Goal: Information Seeking & Learning: Learn about a topic

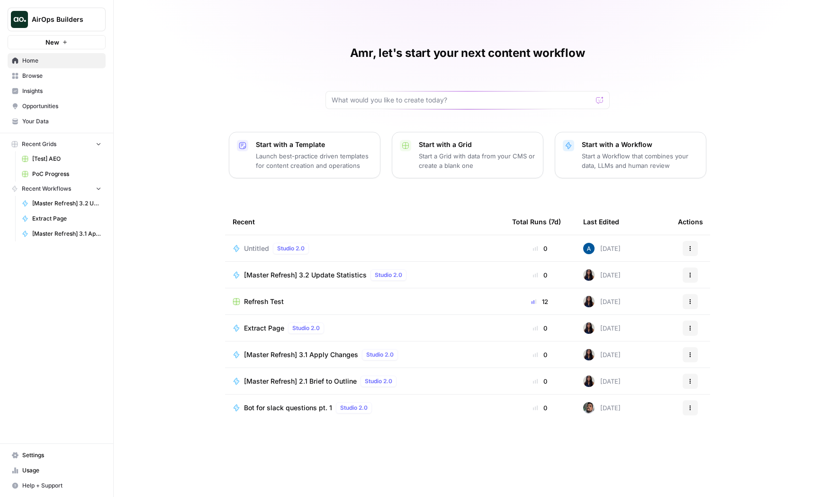
click at [45, 93] on span "Insights" at bounding box center [61, 91] width 79 height 9
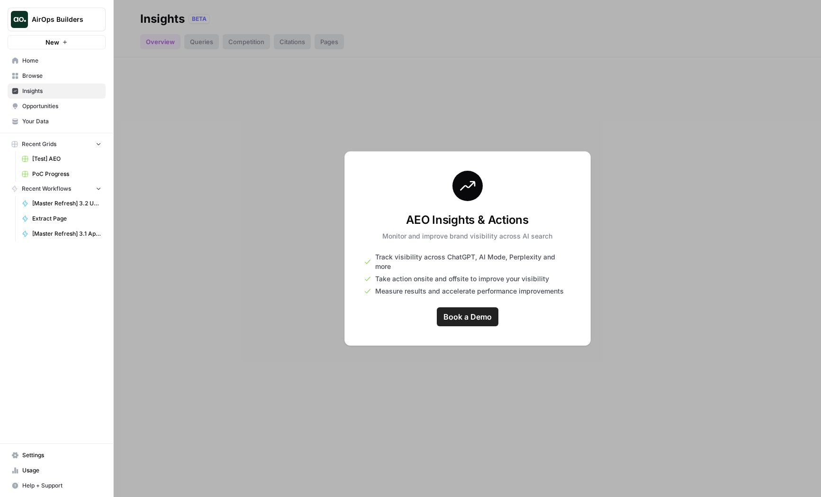
click at [62, 23] on span "AirOps Builders" at bounding box center [60, 19] width 57 height 9
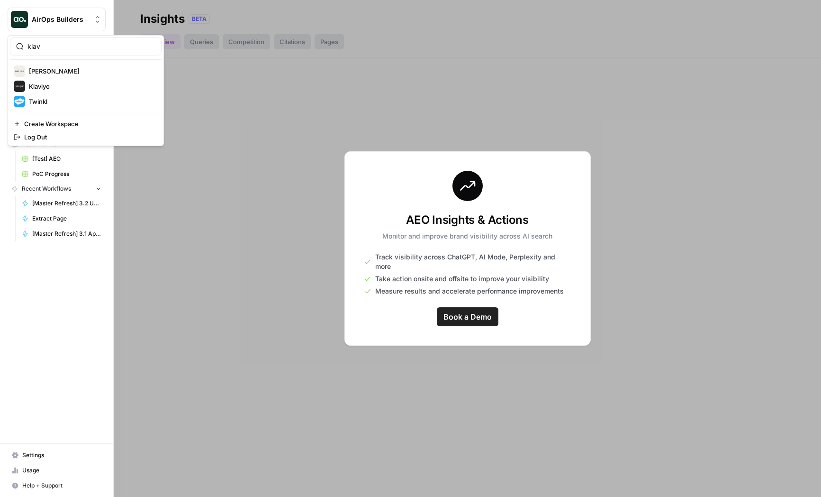
type input "klav"
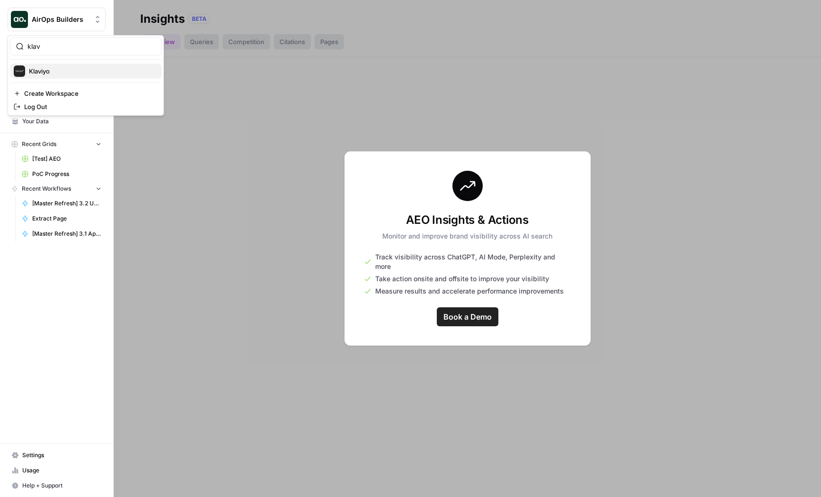
click at [65, 73] on span "Klaviyo" at bounding box center [91, 70] width 125 height 9
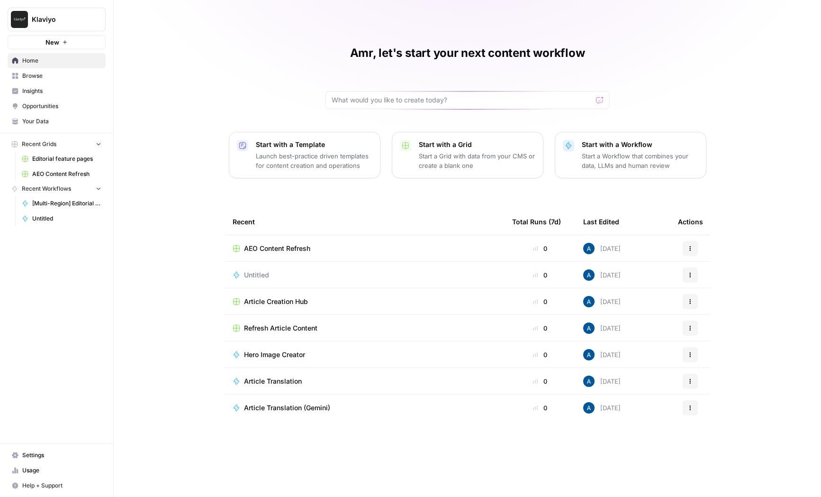
click at [44, 87] on span "Insights" at bounding box center [61, 91] width 79 height 9
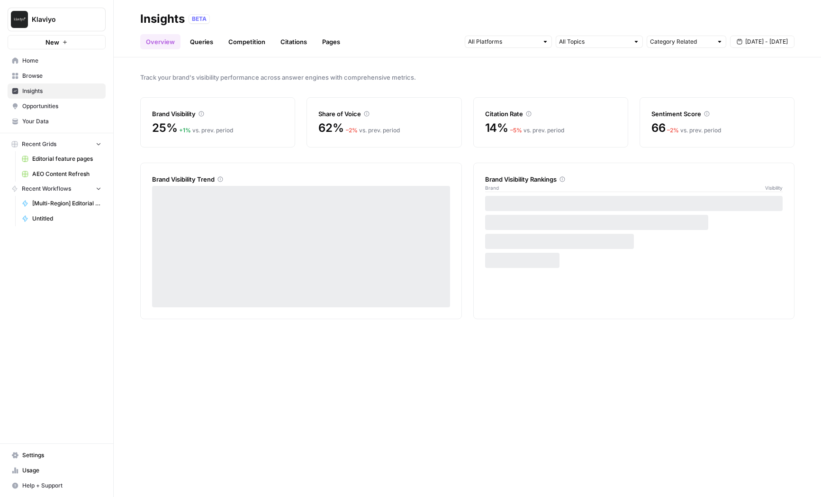
click at [196, 39] on link "Queries" at bounding box center [201, 41] width 35 height 15
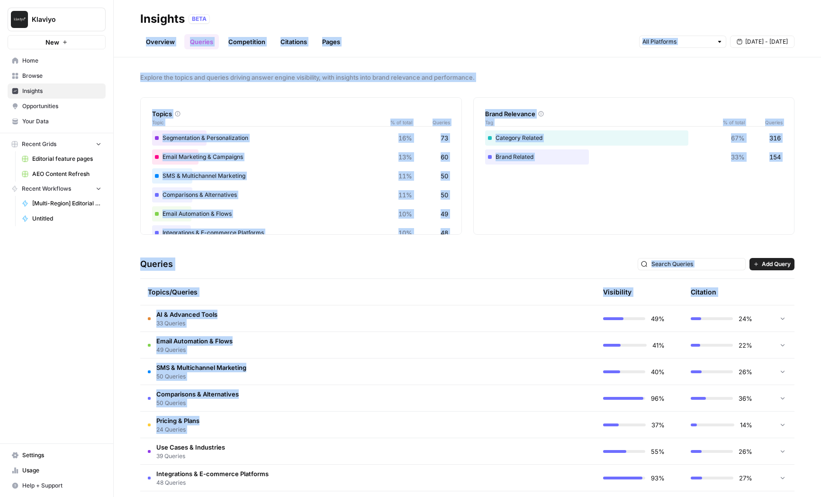
drag, startPoint x: 159, startPoint y: 67, endPoint x: 489, endPoint y: 451, distance: 506.1
click at [489, 451] on div "Insights BETA Overview Queries Competition Citations Pages Sep 16 - Sep 22 Expl…" at bounding box center [468, 248] width 708 height 497
click at [485, 265] on div "Queries Add Query" at bounding box center [467, 264] width 654 height 29
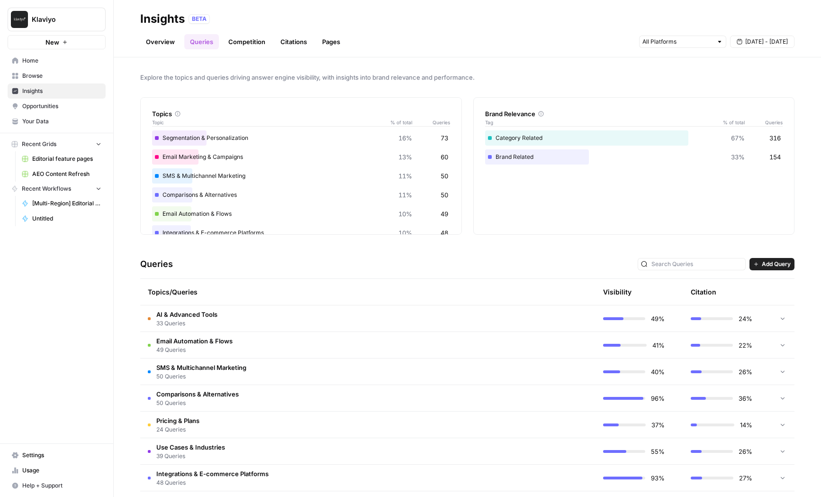
click at [414, 318] on td "AI & Advanced Tools 33 Queries" at bounding box center [322, 318] width 365 height 26
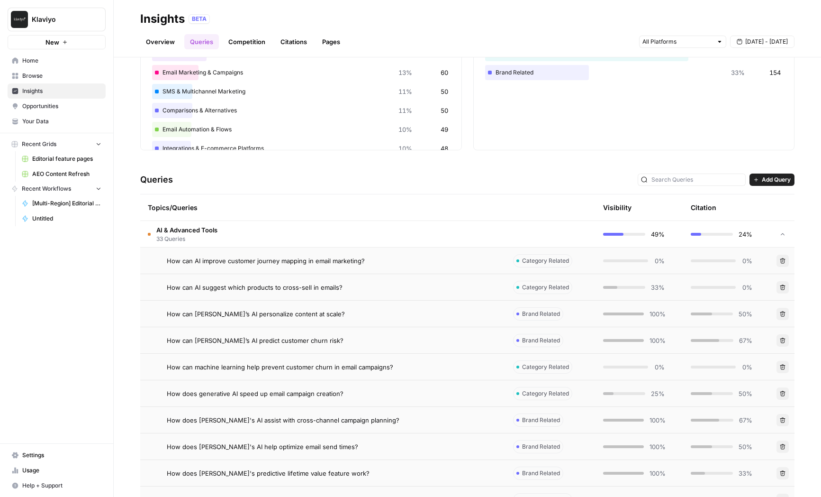
scroll to position [118, 0]
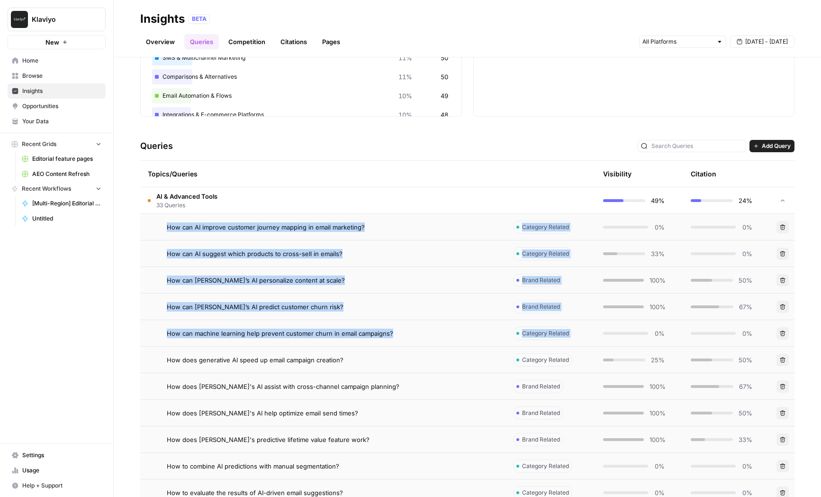
drag, startPoint x: 157, startPoint y: 224, endPoint x: 261, endPoint y: 350, distance: 163.3
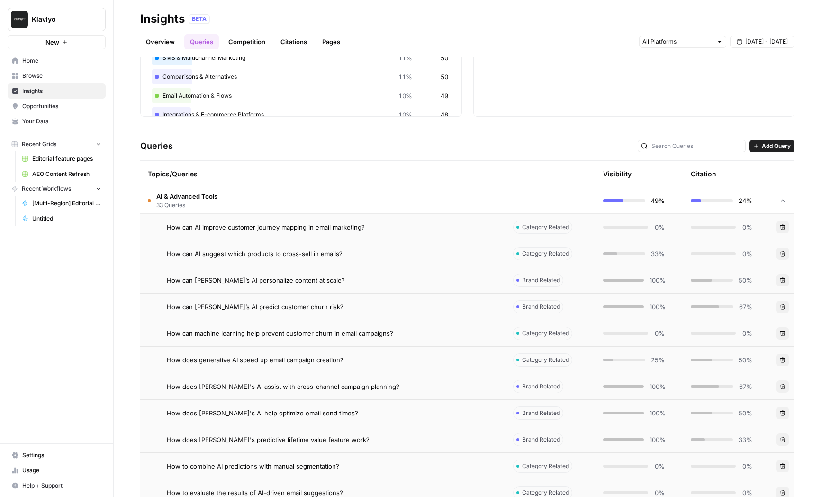
click at [127, 334] on div "Explore the topics and queries driving answer engine visibility, with insights …" at bounding box center [468, 276] width 708 height 439
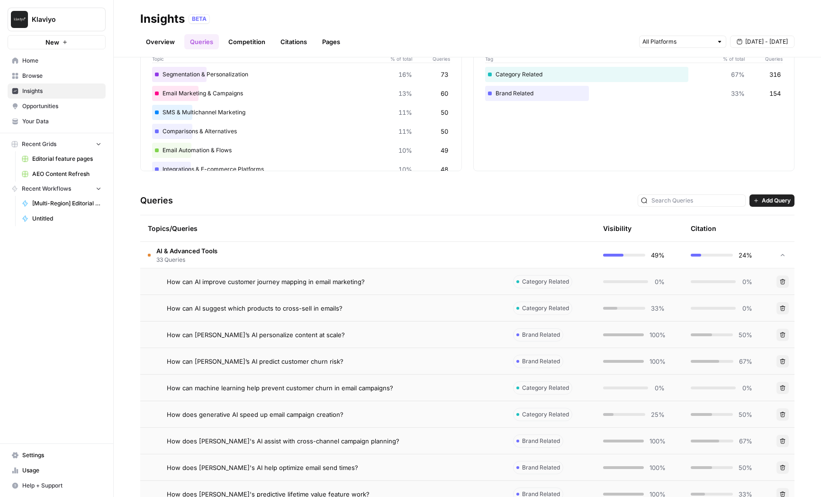
scroll to position [91, 0]
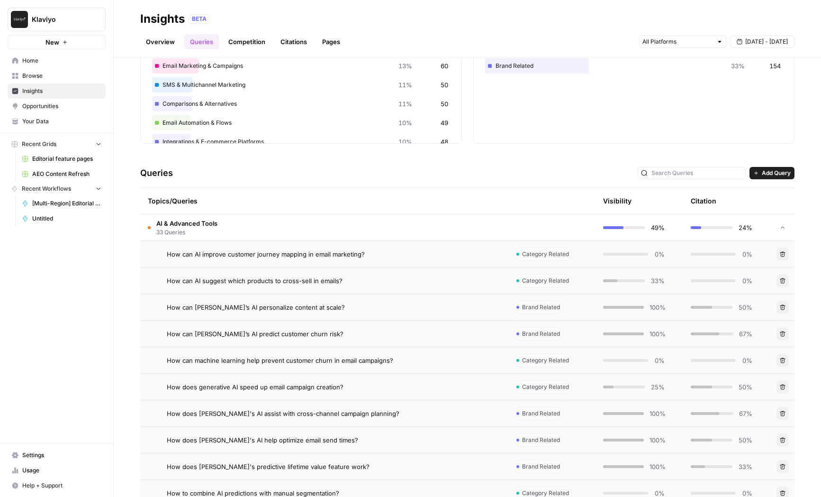
click at [199, 225] on span "AI & Advanced Tools" at bounding box center [186, 222] width 61 height 9
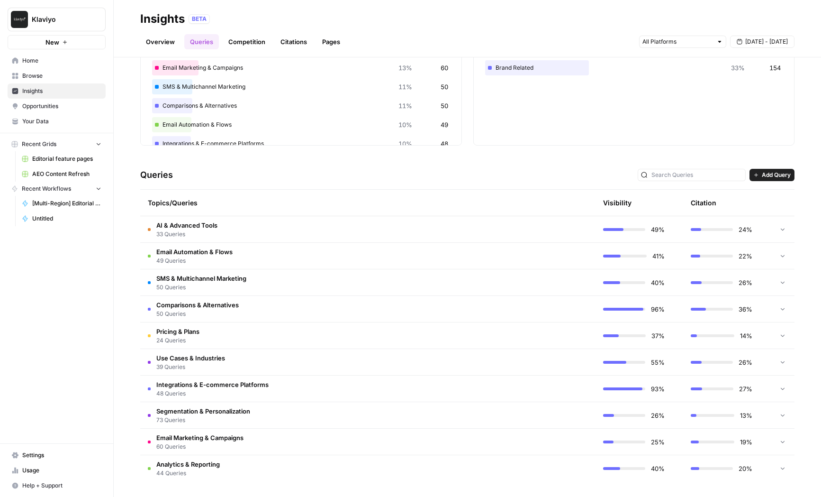
click at [168, 230] on span "33 Queries" at bounding box center [186, 234] width 61 height 9
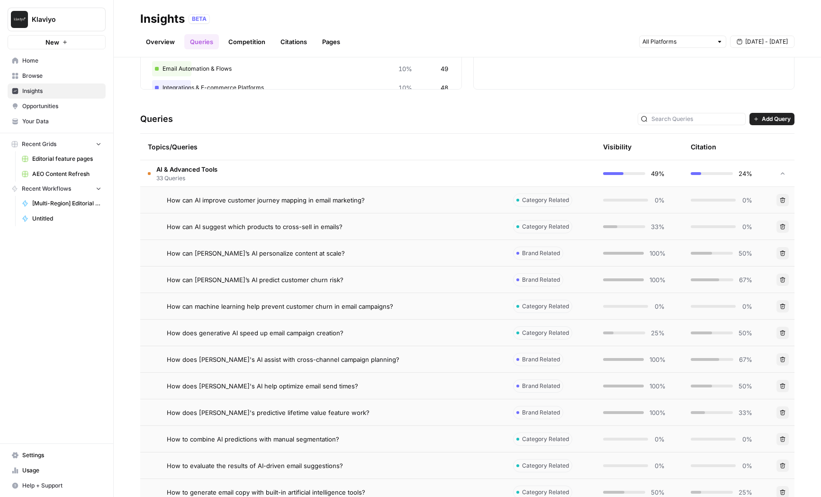
scroll to position [33, 0]
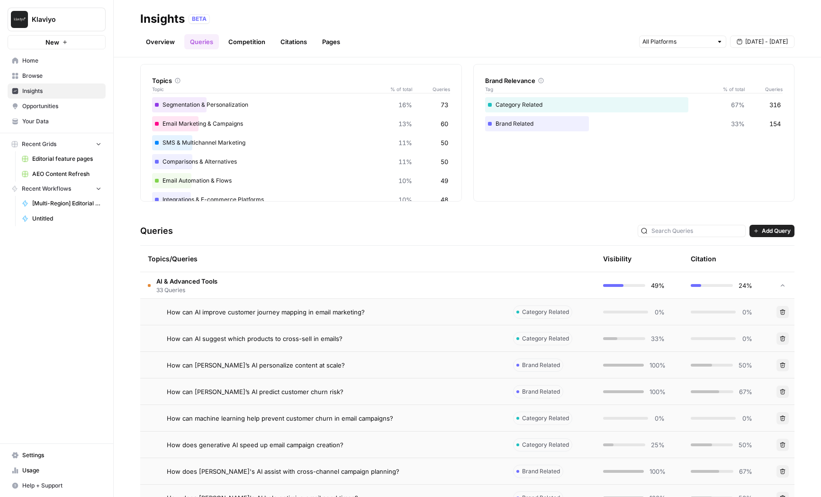
click at [191, 287] on span "33 Queries" at bounding box center [186, 290] width 61 height 9
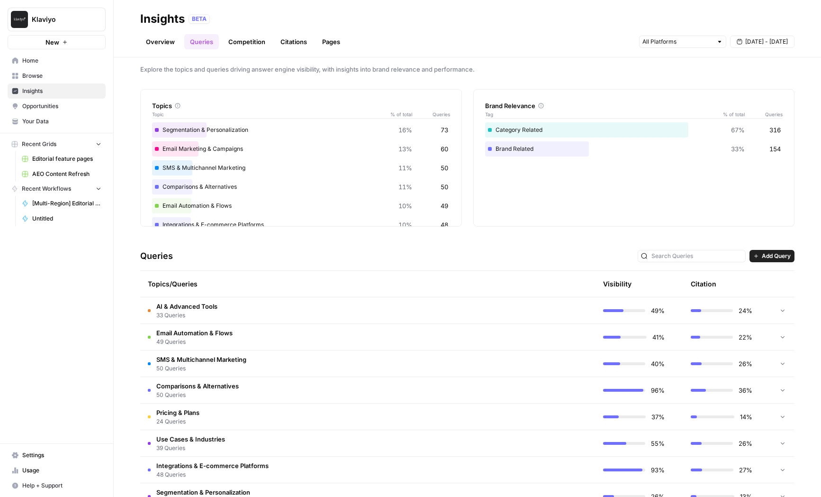
scroll to position [0, 0]
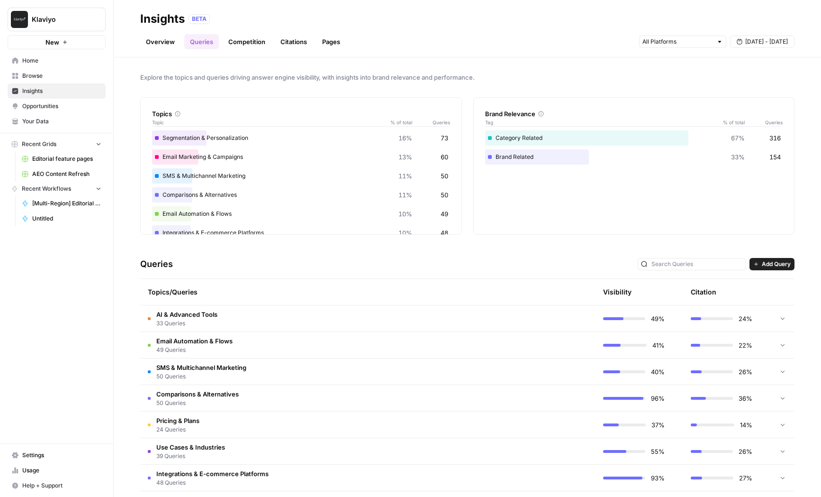
click at [45, 109] on span "Opportunities" at bounding box center [61, 106] width 79 height 9
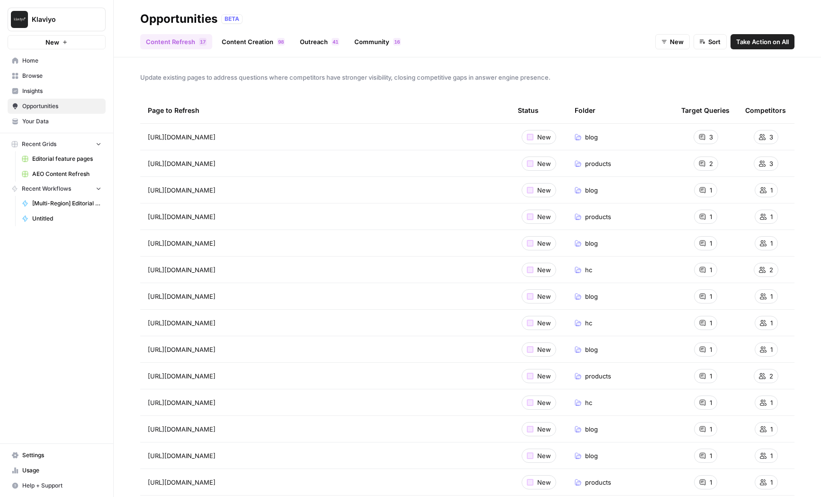
click at [249, 42] on link "Content Creation 8 9" at bounding box center [253, 41] width 74 height 15
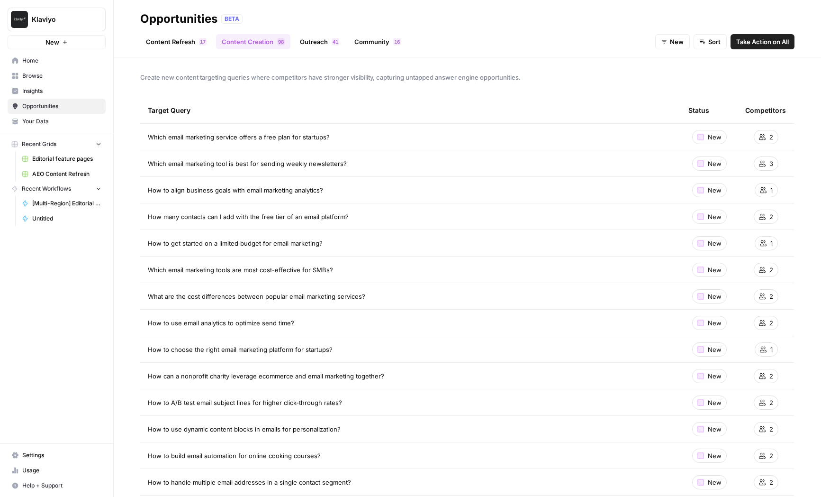
drag, startPoint x: 148, startPoint y: 122, endPoint x: 379, endPoint y: 447, distance: 398.4
click at [356, 312] on td "How to use email analytics to optimize send time?" at bounding box center [410, 322] width 541 height 26
drag, startPoint x: 376, startPoint y: 300, endPoint x: 144, endPoint y: 239, distance: 240.1
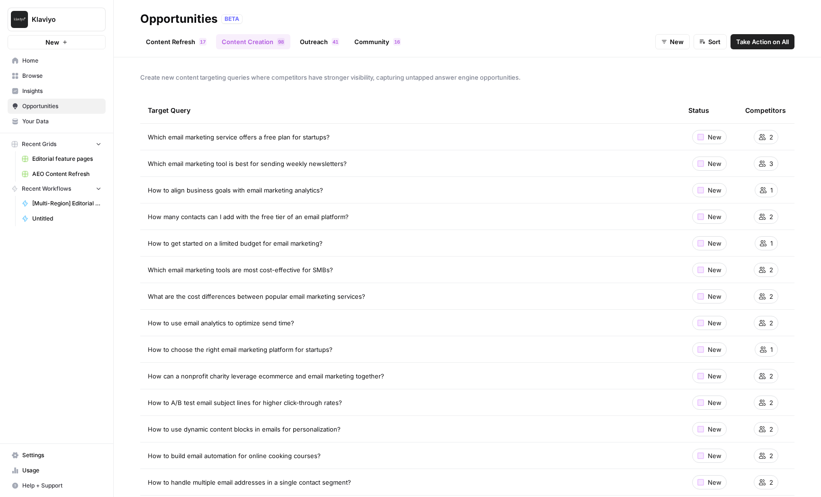
click at [118, 253] on div "Create new content targeting queries where competitors have stronger visibility…" at bounding box center [468, 276] width 708 height 439
click at [182, 41] on link "Content Refresh 7 1" at bounding box center [176, 41] width 72 height 15
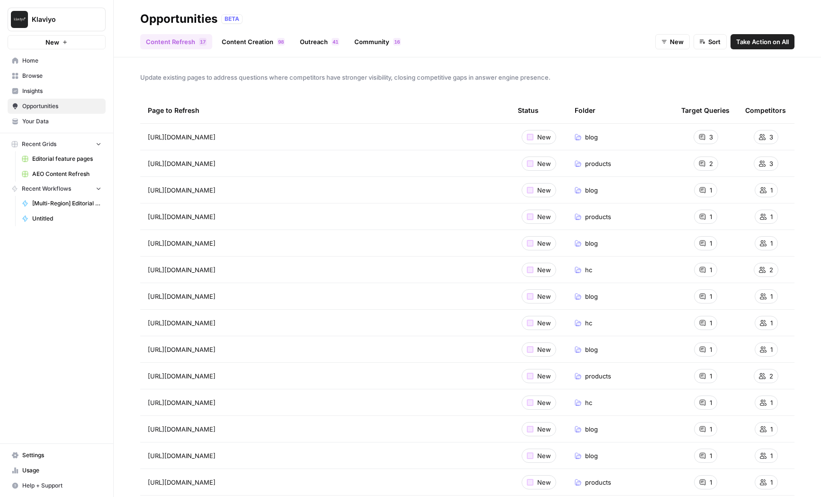
click at [142, 139] on td "https://www.klaviyo.com/blog/email-segmentation-ideas" at bounding box center [325, 137] width 370 height 26
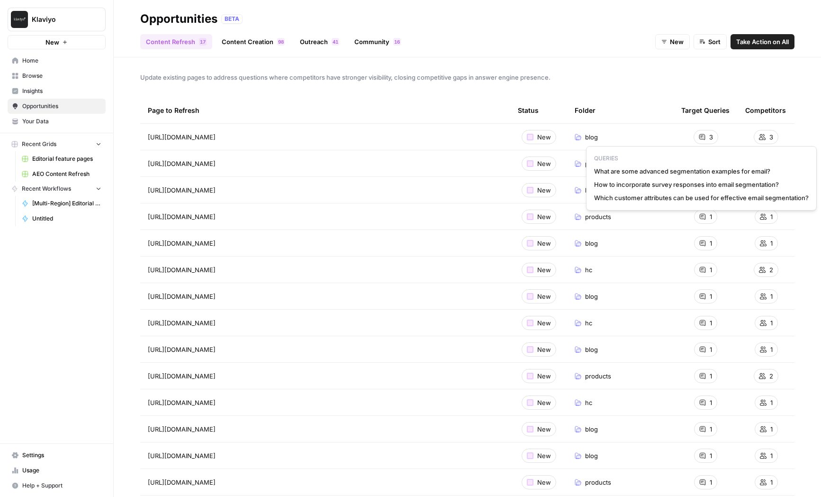
drag, startPoint x: 596, startPoint y: 168, endPoint x: 655, endPoint y: 201, distance: 67.9
click at [655, 201] on div "QUERIES What are some advanced segmentation examples for email? How to incorpor…" at bounding box center [701, 178] width 231 height 64
drag, startPoint x: 596, startPoint y: 169, endPoint x: 656, endPoint y: 203, distance: 68.5
click at [656, 203] on div "QUERIES What are some advanced segmentation examples for email? How to incorpor…" at bounding box center [701, 178] width 231 height 64
drag, startPoint x: 595, startPoint y: 158, endPoint x: 634, endPoint y: 196, distance: 54.0
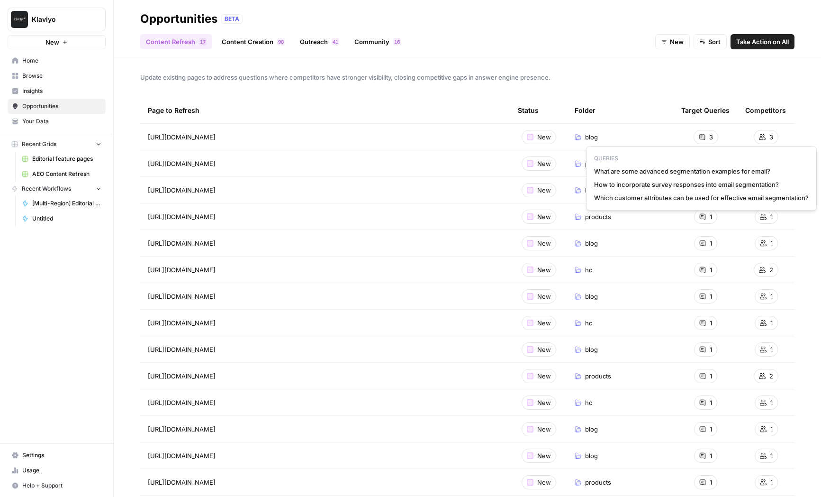
click at [634, 196] on div "QUERIES What are some advanced segmentation examples for email? How to incorpor…" at bounding box center [701, 178] width 231 height 64
drag, startPoint x: 595, startPoint y: 159, endPoint x: 608, endPoint y: 202, distance: 44.7
click at [608, 202] on div "QUERIES What are some advanced segmentation examples for email? How to incorpor…" at bounding box center [701, 178] width 231 height 64
click at [599, 180] on span "How to incorporate survey responses into email segmentation?" at bounding box center [701, 184] width 215 height 9
drag, startPoint x: 595, startPoint y: 174, endPoint x: 606, endPoint y: 202, distance: 30.6
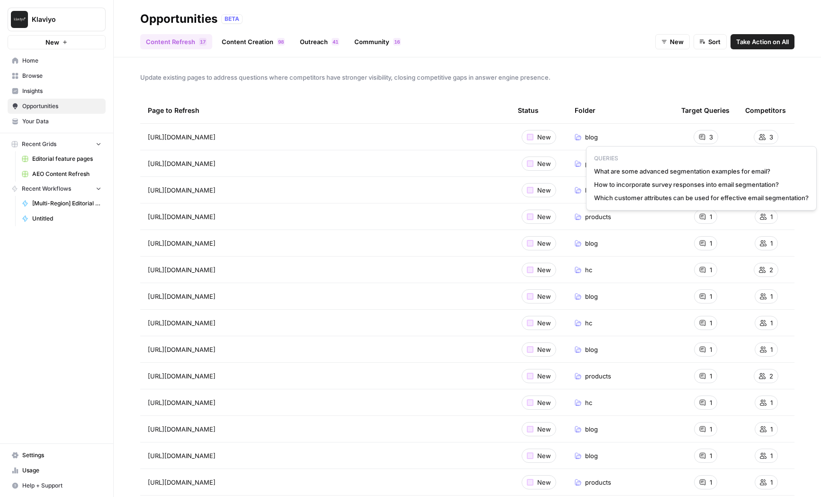
click at [606, 202] on div "QUERIES What are some advanced segmentation examples for email? How to incorpor…" at bounding box center [701, 178] width 231 height 64
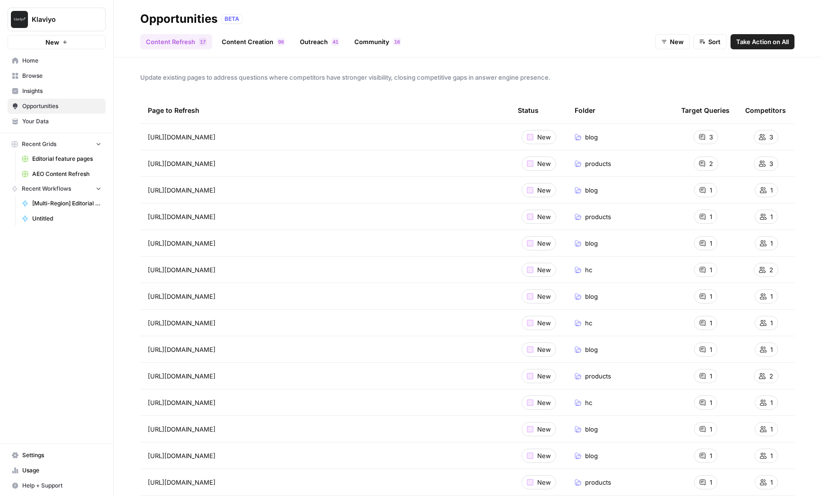
click at [230, 44] on link "Content Creation 8 9" at bounding box center [253, 41] width 74 height 15
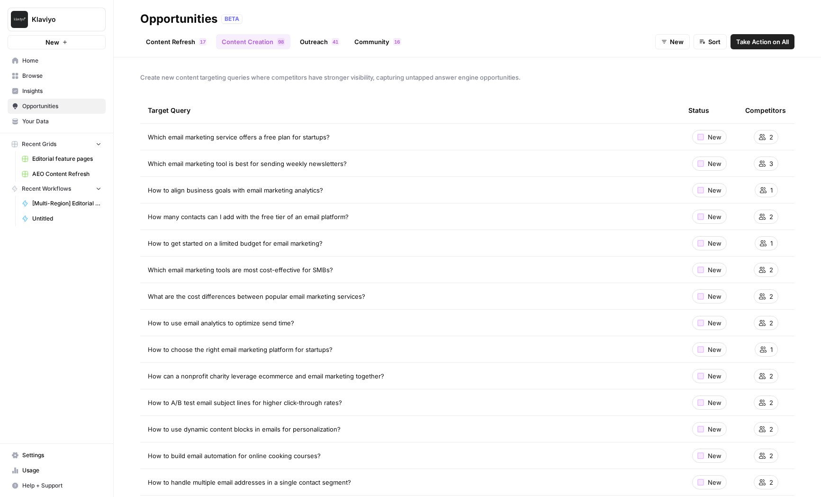
click at [191, 45] on link "Content Refresh 7 1" at bounding box center [176, 41] width 72 height 15
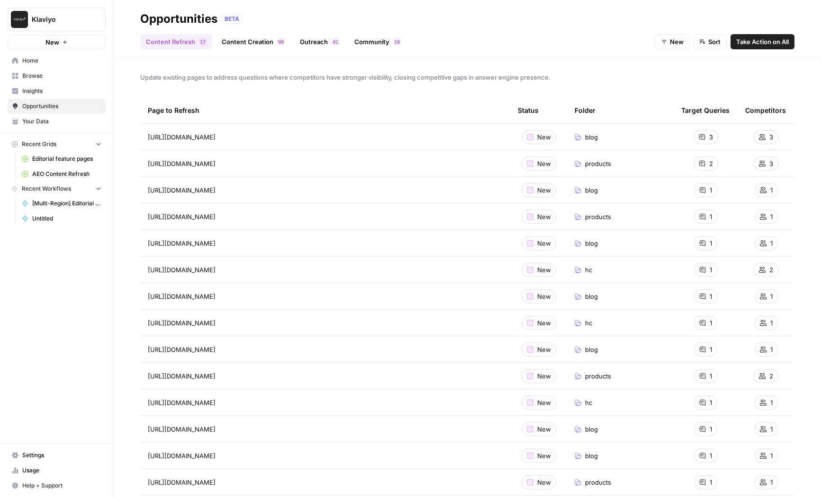
drag, startPoint x: 188, startPoint y: 41, endPoint x: 181, endPoint y: 39, distance: 7.2
drag, startPoint x: 134, startPoint y: 29, endPoint x: 207, endPoint y: 46, distance: 75.5
click at [207, 46] on header "Opportunities BETA Content Refresh 7 1 Content Creation 8 9 Outreach 1 4 Commun…" at bounding box center [468, 28] width 708 height 57
click at [266, 89] on div "Update existing pages to address questions where competitors have stronger visi…" at bounding box center [468, 276] width 708 height 439
click at [244, 35] on link "Content Creation 8 9" at bounding box center [253, 41] width 74 height 15
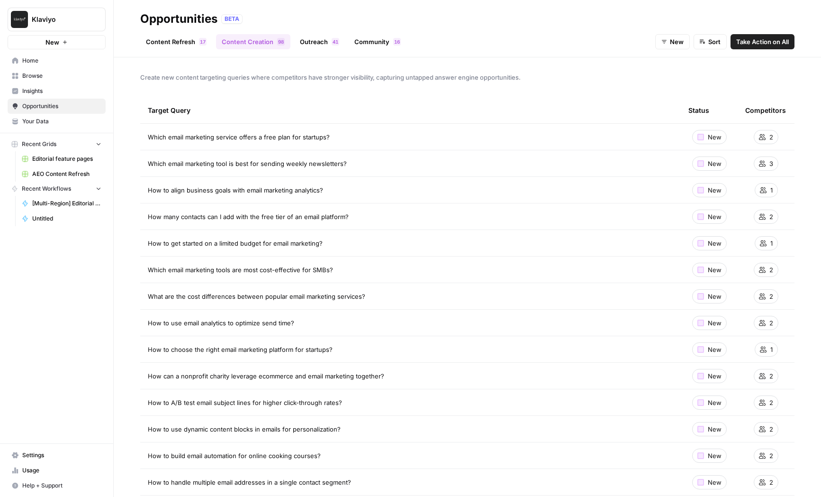
click at [179, 42] on link "Content Refresh 7 1" at bounding box center [176, 41] width 72 height 15
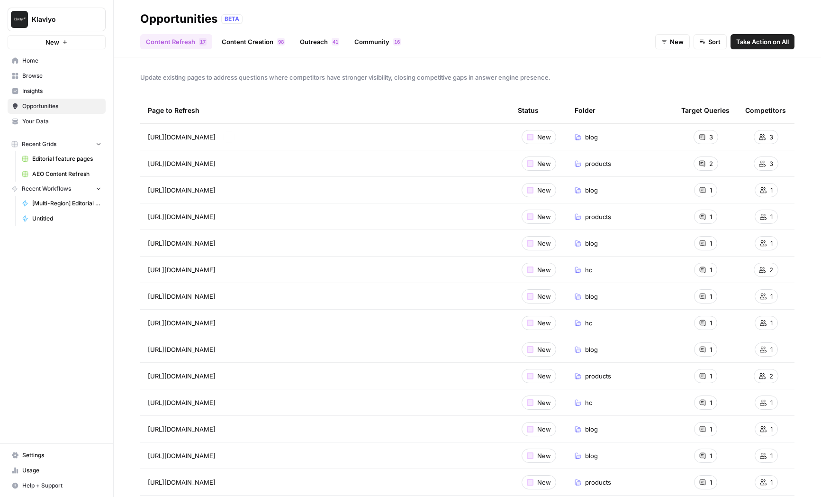
click at [40, 18] on span "Klaviyo" at bounding box center [60, 19] width 57 height 9
click at [56, 74] on div "No workspaces found for "gong sing"" at bounding box center [86, 76] width 152 height 25
click at [56, 47] on input "gong sing" at bounding box center [91, 46] width 128 height 9
click at [37, 45] on input "gong sing" at bounding box center [91, 46] width 128 height 9
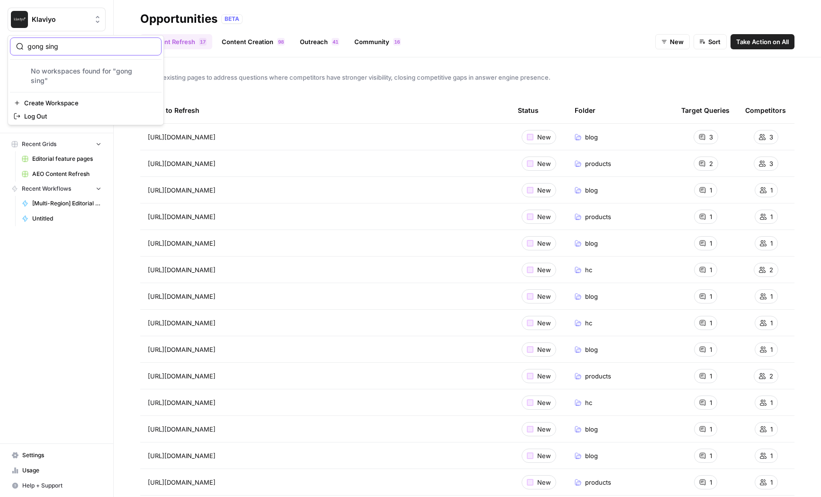
click at [37, 45] on input "gong sing" at bounding box center [91, 46] width 128 height 9
type input "sing"
click at [58, 67] on span "AirOps AEO - Single Brand (Gong)" at bounding box center [91, 70] width 125 height 9
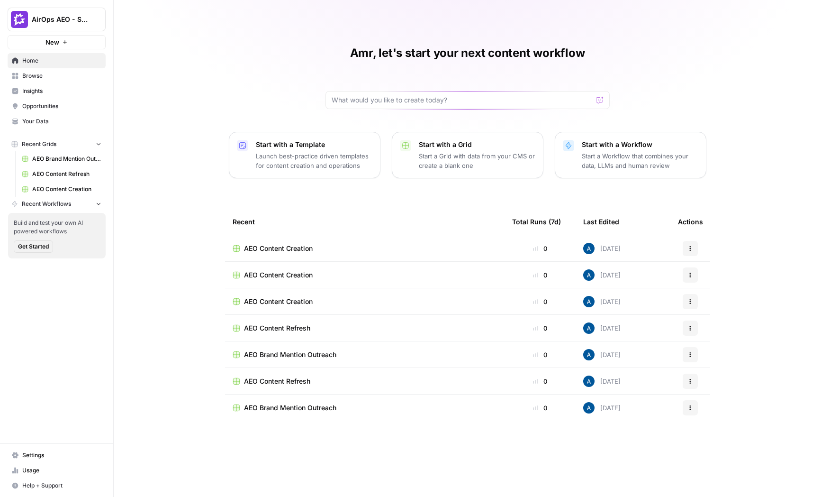
click at [54, 89] on span "Insights" at bounding box center [61, 91] width 79 height 9
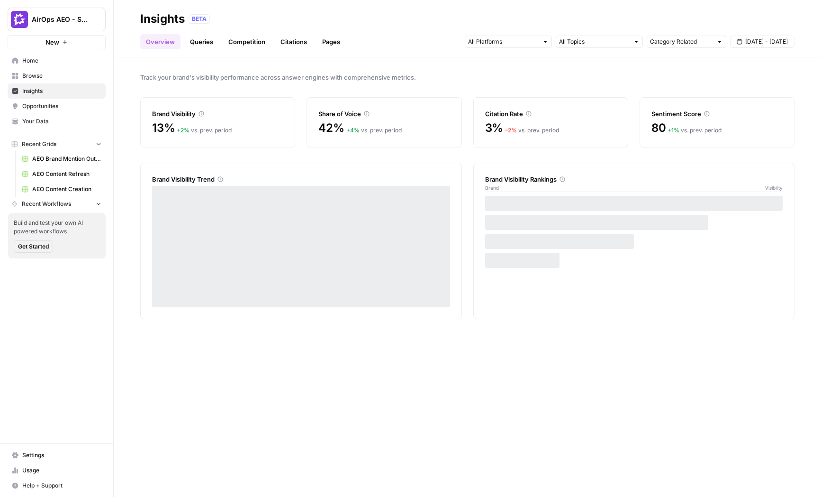
click at [62, 102] on span "Opportunities" at bounding box center [61, 106] width 79 height 9
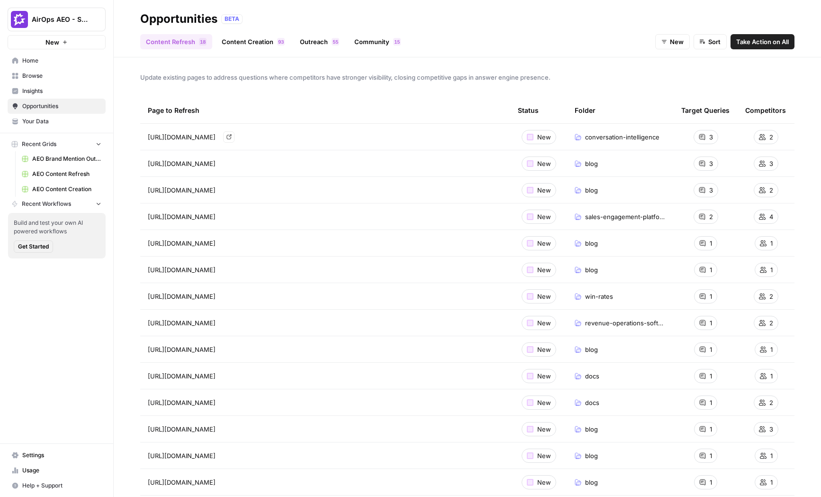
drag, startPoint x: 462, startPoint y: 141, endPoint x: 474, endPoint y: 137, distance: 12.9
click at [474, 137] on div "https://www.gong.io/conversation-intelligence/ Go to page" at bounding box center [325, 136] width 355 height 11
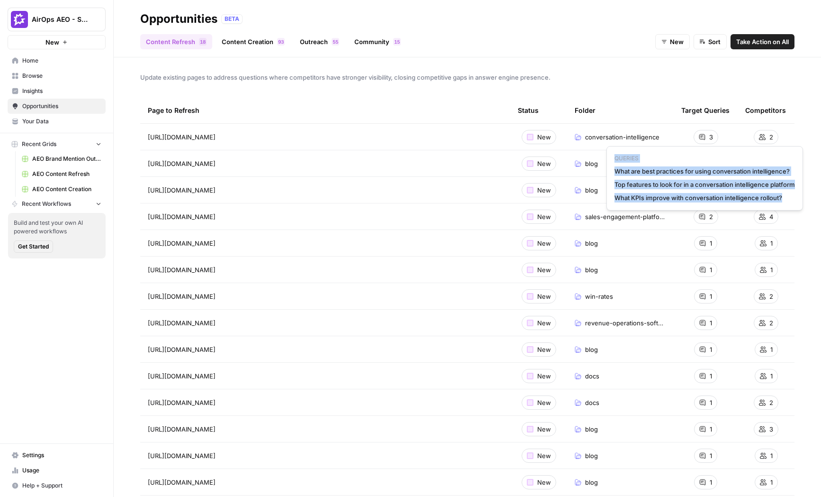
drag, startPoint x: 616, startPoint y: 159, endPoint x: 794, endPoint y: 194, distance: 181.6
click at [794, 194] on div "QUERIES What are best practices for using conversation intelligence? Top featur…" at bounding box center [705, 178] width 197 height 64
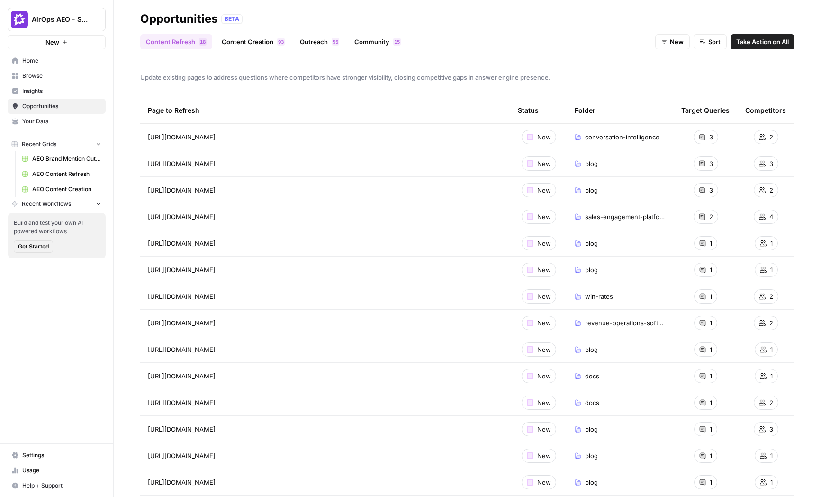
click at [755, 41] on span "Take Action on All" at bounding box center [762, 41] width 53 height 9
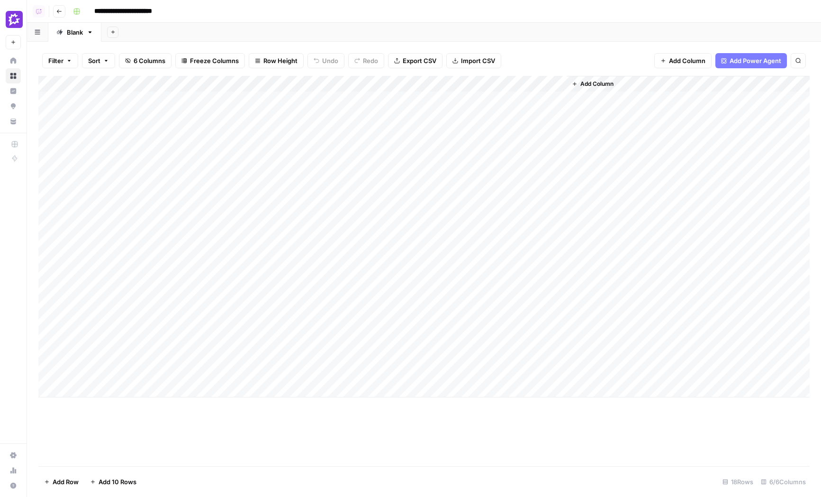
drag, startPoint x: 278, startPoint y: 96, endPoint x: 263, endPoint y: 378, distance: 282.3
click at [263, 378] on div "Add Column" at bounding box center [424, 236] width 772 height 321
click at [281, 112] on div "Add Column" at bounding box center [424, 236] width 772 height 321
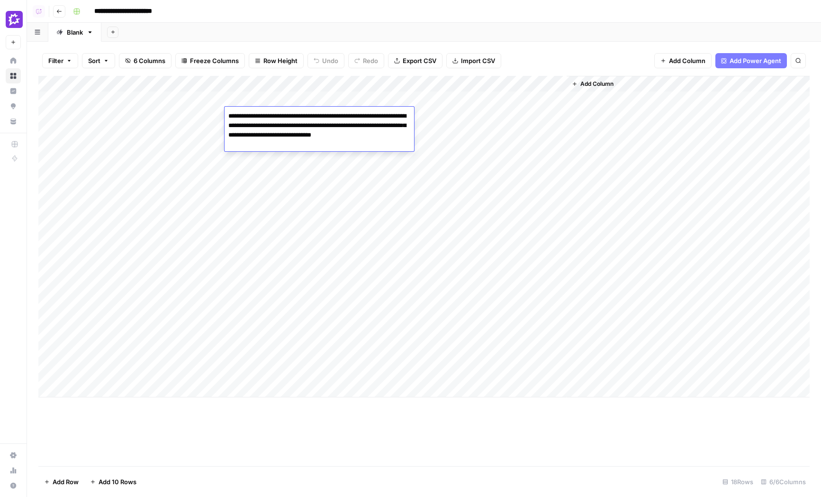
click at [278, 96] on div "Add Column" at bounding box center [424, 236] width 772 height 321
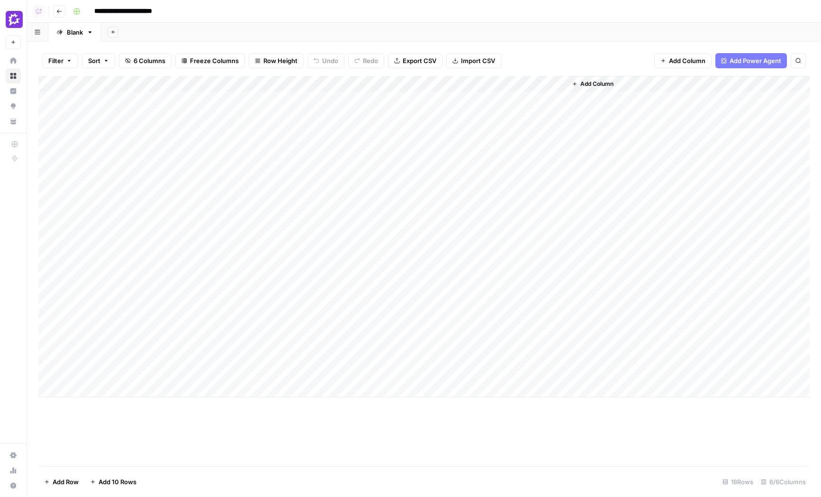
click at [278, 96] on div "Add Column" at bounding box center [424, 236] width 772 height 321
click at [263, 147] on div "Add Column" at bounding box center [424, 236] width 772 height 321
click at [264, 176] on div "Add Column" at bounding box center [424, 236] width 772 height 321
drag, startPoint x: 263, startPoint y: 95, endPoint x: 264, endPoint y: 355, distance: 260.2
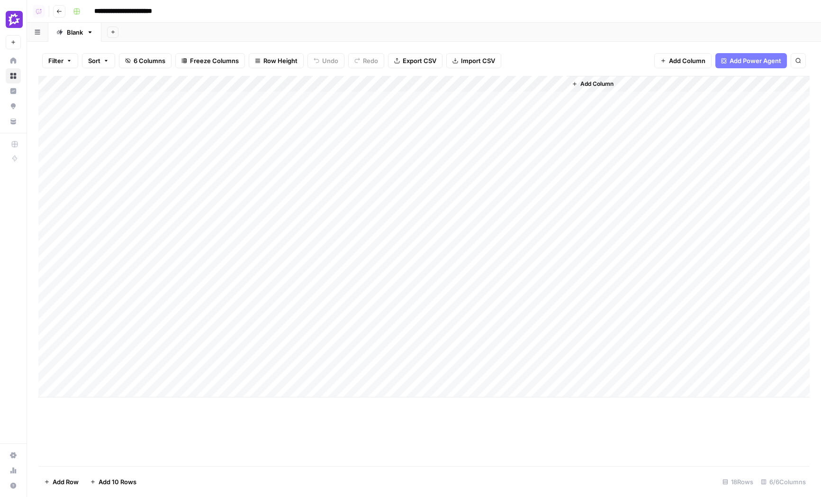
click at [264, 355] on div "Add Column" at bounding box center [424, 236] width 772 height 321
drag, startPoint x: 340, startPoint y: 298, endPoint x: 326, endPoint y: 431, distance: 133.4
click at [326, 431] on div "Add Column" at bounding box center [424, 271] width 772 height 390
click at [60, 12] on icon "button" at bounding box center [59, 12] width 6 height 6
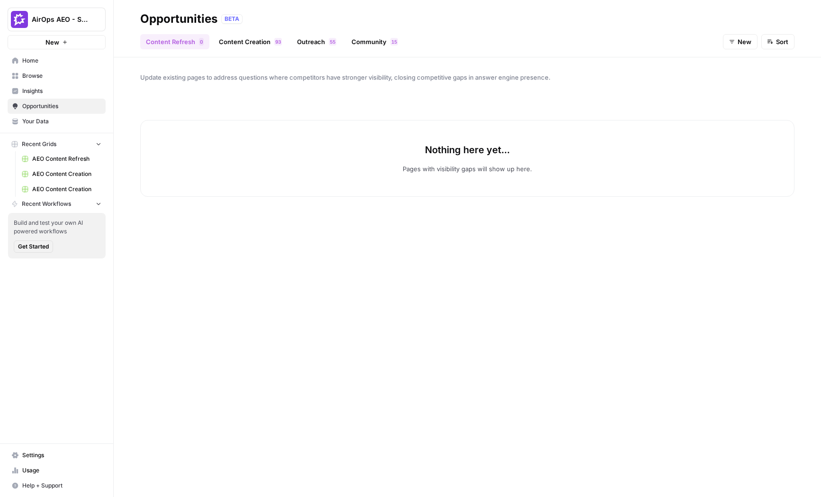
click at [203, 52] on header "Opportunities BETA Content Refresh 0 Content Creation 3 9 Outreach 5 5 Communit…" at bounding box center [468, 28] width 708 height 57
click at [234, 40] on link "Content Creation 3 9" at bounding box center [250, 41] width 74 height 15
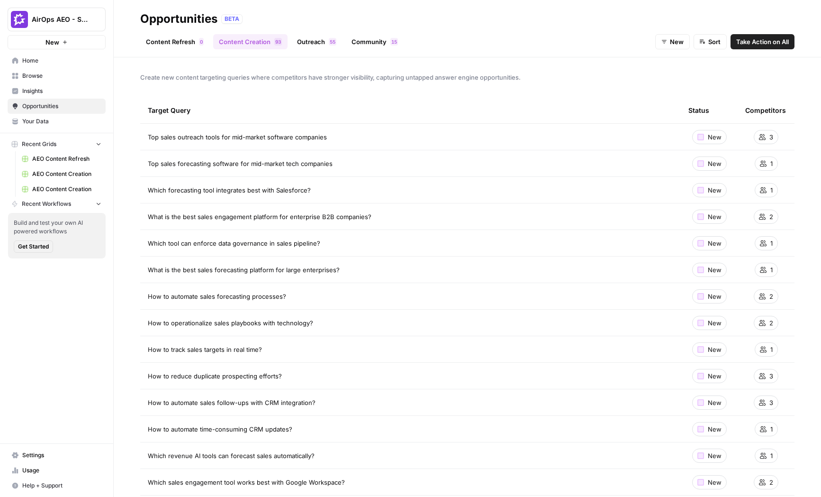
click at [188, 42] on link "Content Refresh 0" at bounding box center [174, 41] width 69 height 15
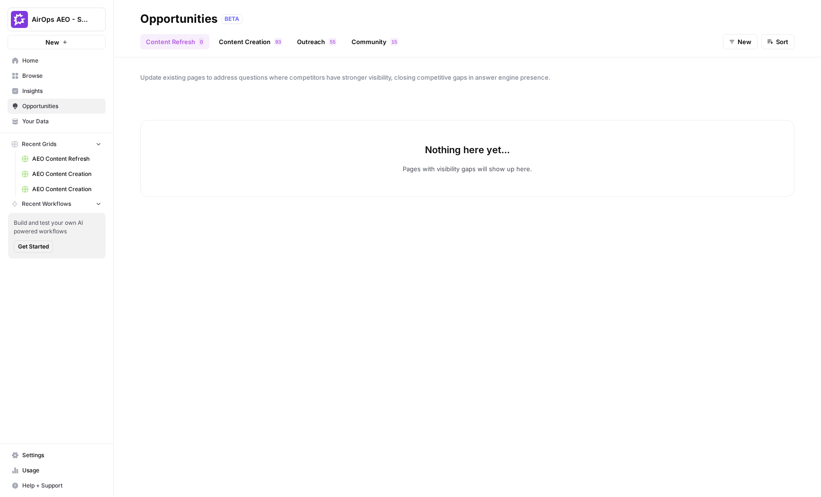
drag, startPoint x: 151, startPoint y: 65, endPoint x: 357, endPoint y: 238, distance: 268.4
click at [357, 238] on div "Update existing pages to address questions where competitors have stronger visi…" at bounding box center [468, 276] width 708 height 439
click at [357, 238] on div "Nothing here yet... Pages with visibility gaps will show up here." at bounding box center [467, 289] width 654 height 384
click at [758, 40] on div "New Sort" at bounding box center [759, 41] width 72 height 15
click at [734, 43] on icon "button" at bounding box center [732, 42] width 6 height 6
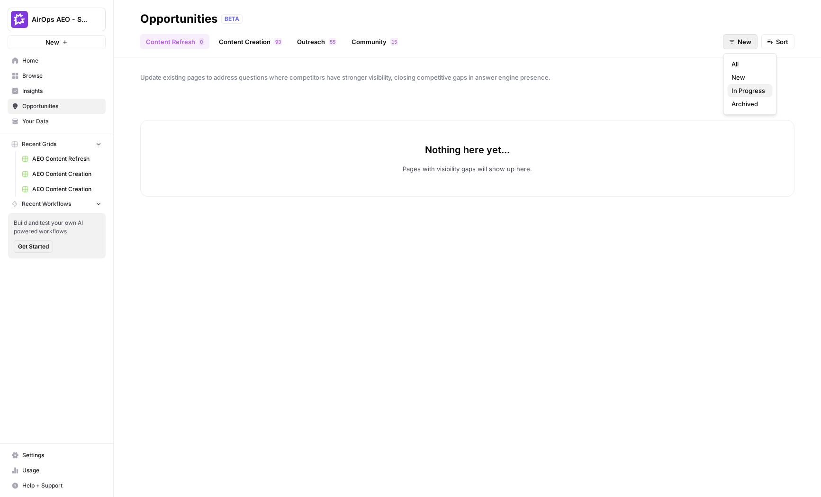
click at [750, 95] on span "In Progress" at bounding box center [749, 90] width 34 height 9
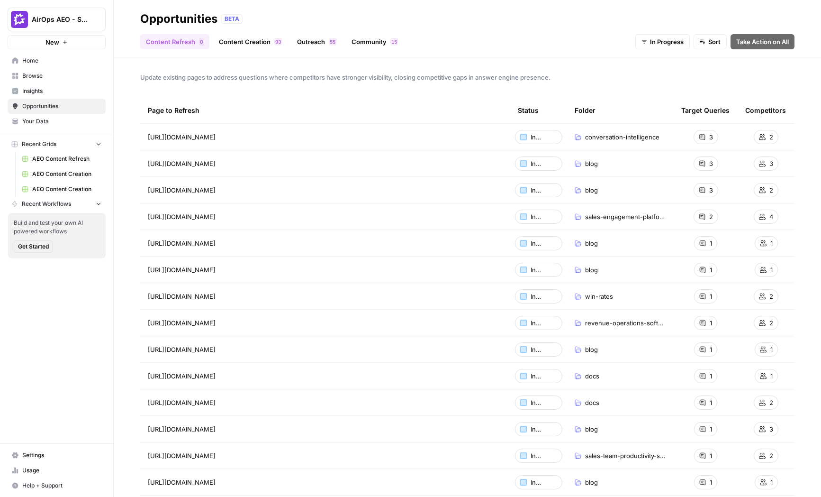
drag, startPoint x: 527, startPoint y: 137, endPoint x: 556, endPoint y: 137, distance: 29.4
click at [556, 137] on div "In Progress" at bounding box center [538, 137] width 47 height 14
drag, startPoint x: 508, startPoint y: 135, endPoint x: 554, endPoint y: 135, distance: 45.0
click at [554, 135] on tr "https://www.gong.io/conversation-intelligence/ In Progress conversation-intelli…" at bounding box center [467, 137] width 654 height 27
drag, startPoint x: 367, startPoint y: 139, endPoint x: 572, endPoint y: 325, distance: 277.1
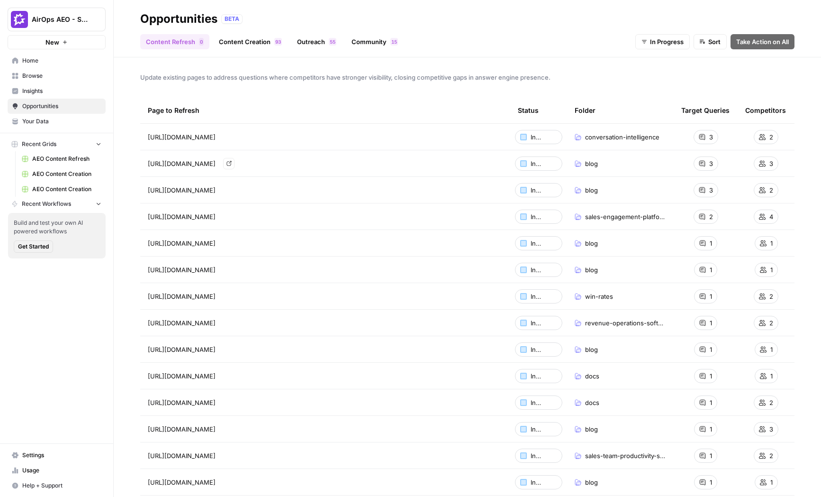
click at [572, 325] on tbody "https://www.gong.io/conversation-intelligence/ Go to page In Progress conversat…" at bounding box center [467, 363] width 654 height 478
click at [462, 326] on div "https://www.gong.io/revenue-operations-software/ Go to page" at bounding box center [325, 322] width 355 height 11
click at [676, 42] on span "In Progress" at bounding box center [667, 41] width 34 height 9
click at [658, 64] on span "All" at bounding box center [660, 63] width 34 height 9
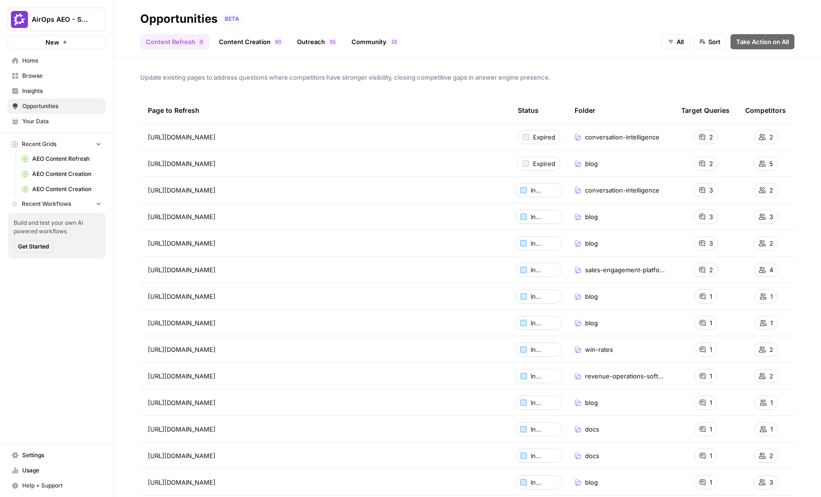
click at [248, 48] on link "Content Creation 3 9" at bounding box center [250, 41] width 74 height 15
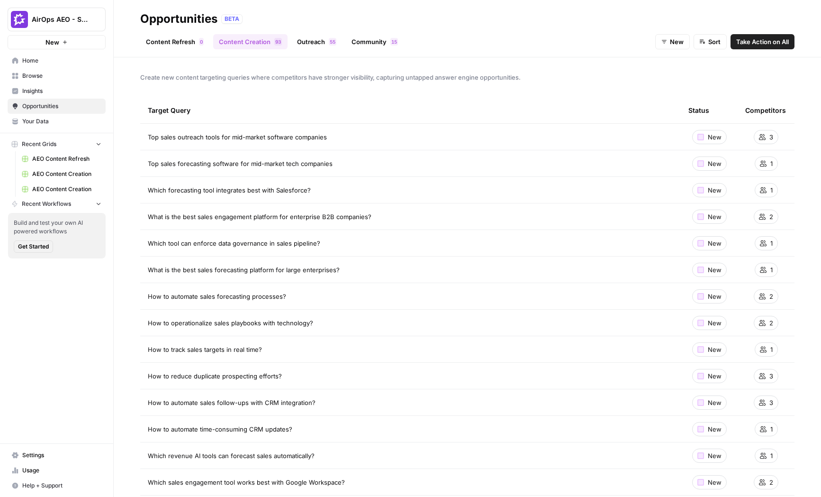
click at [196, 49] on link "Content Refresh 0" at bounding box center [174, 41] width 69 height 15
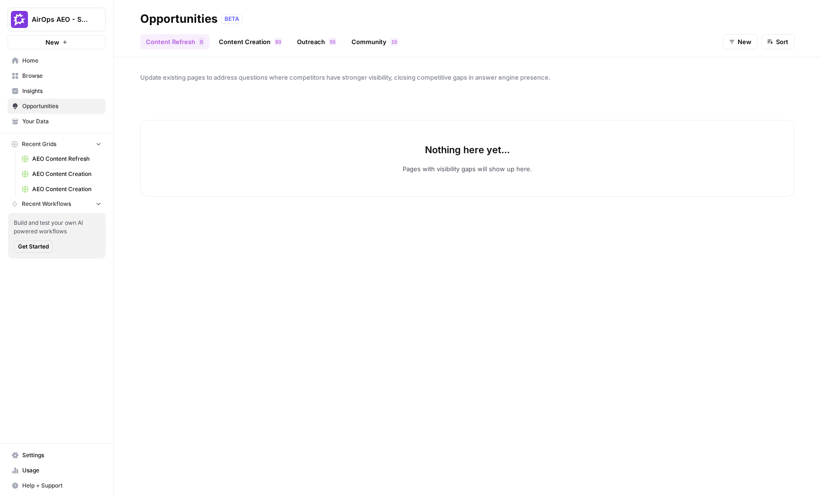
click at [245, 24] on div "Opportunities BETA" at bounding box center [467, 18] width 654 height 15
click at [247, 36] on link "Content Creation 3 9" at bounding box center [250, 41] width 74 height 15
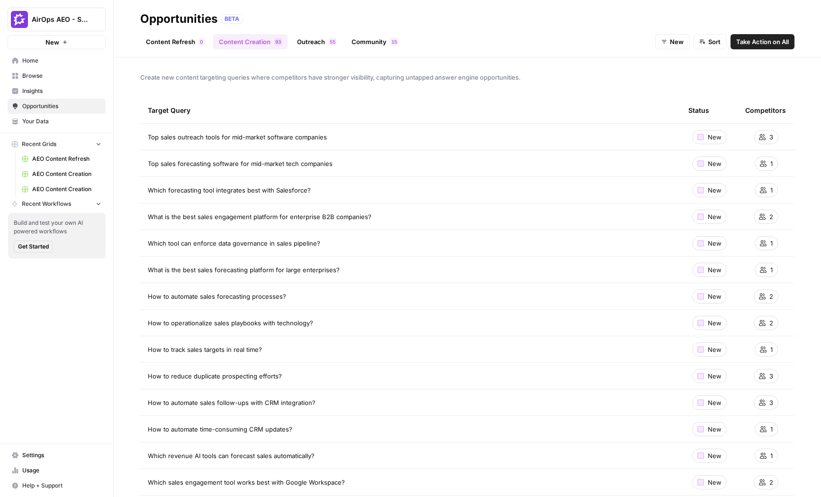
click at [182, 42] on link "Content Refresh 0" at bounding box center [174, 41] width 69 height 15
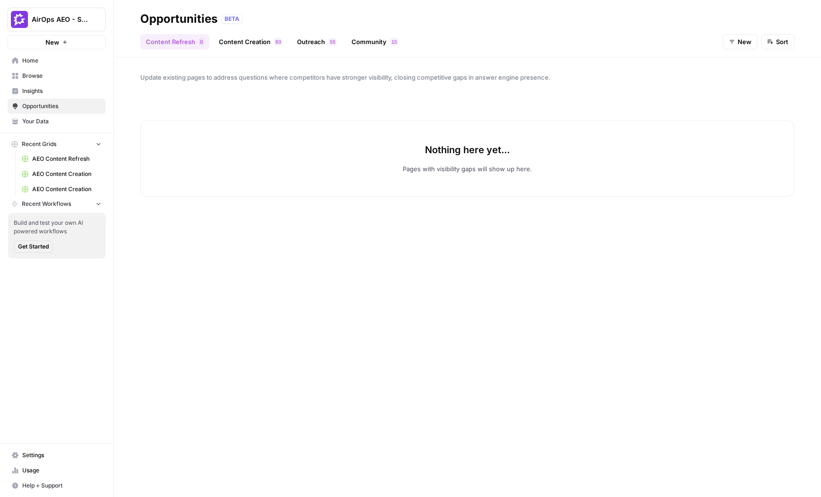
click at [239, 42] on link "Content Creation 3 9" at bounding box center [250, 41] width 74 height 15
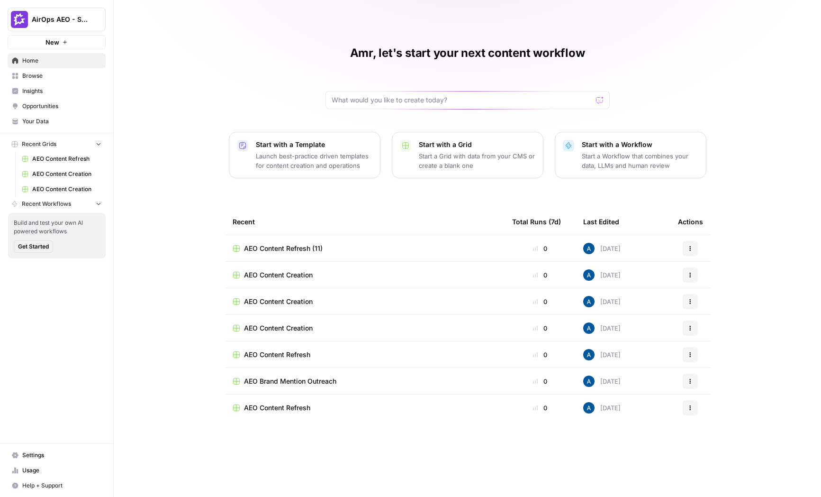
click at [48, 79] on span "Browse" at bounding box center [61, 76] width 79 height 9
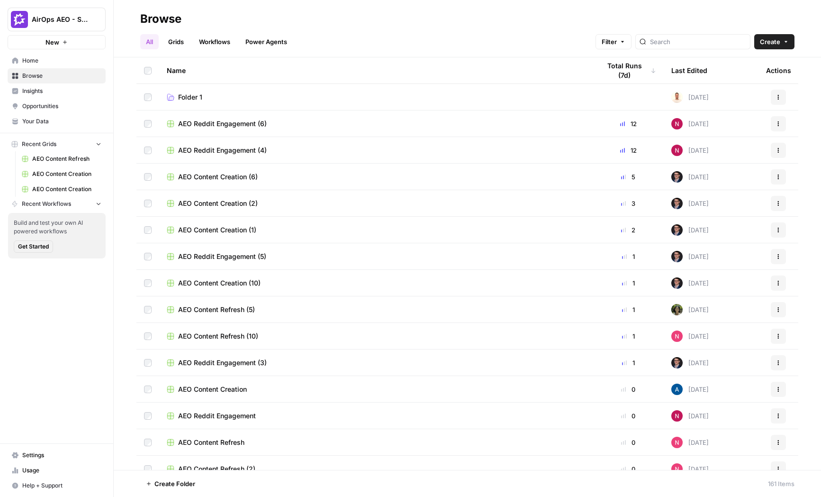
click at [55, 91] on span "Insights" at bounding box center [61, 91] width 79 height 9
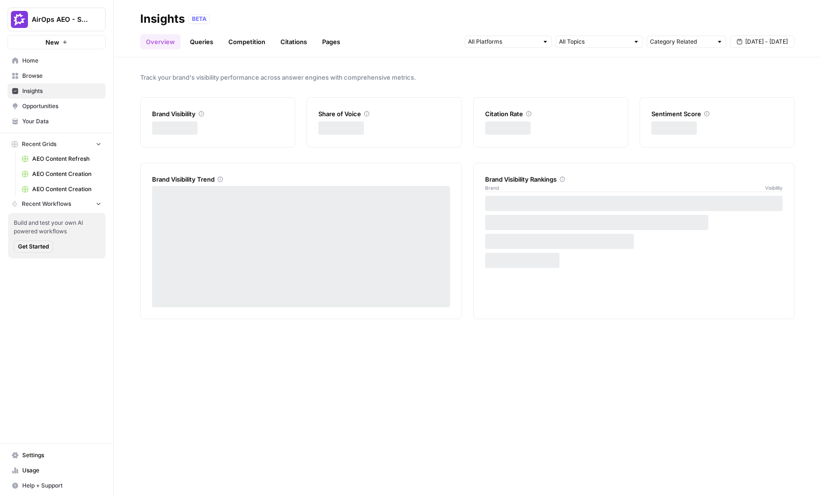
click at [54, 63] on span "Home" at bounding box center [61, 60] width 79 height 9
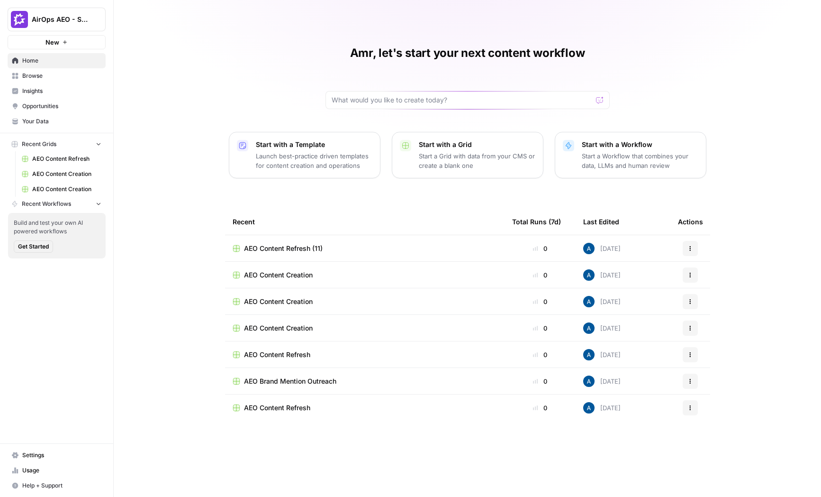
click at [46, 91] on span "Insights" at bounding box center [61, 91] width 79 height 9
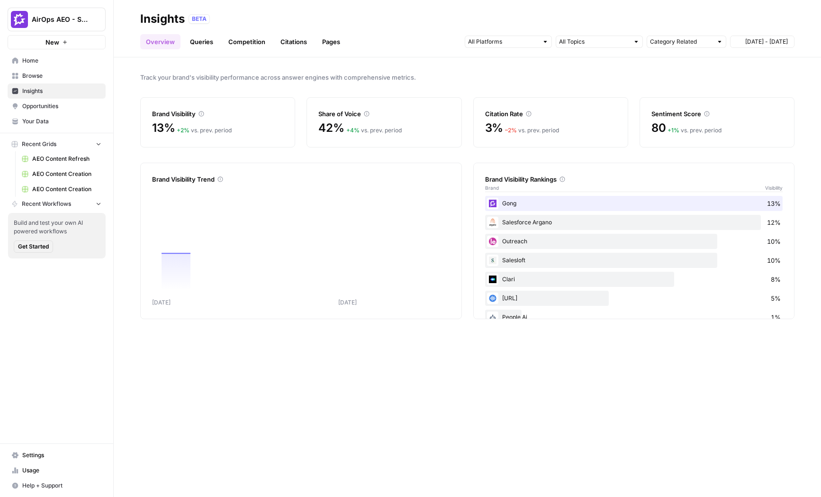
click at [43, 73] on span "Browse" at bounding box center [61, 76] width 79 height 9
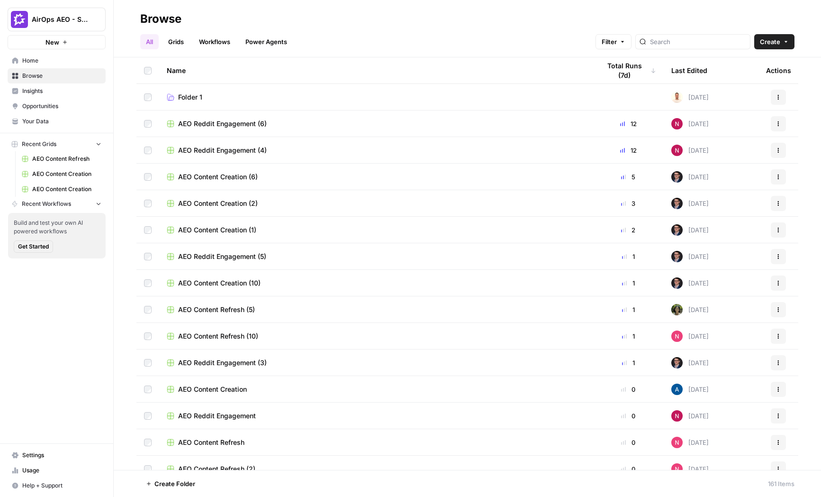
click at [205, 46] on link "Workflows" at bounding box center [214, 41] width 43 height 15
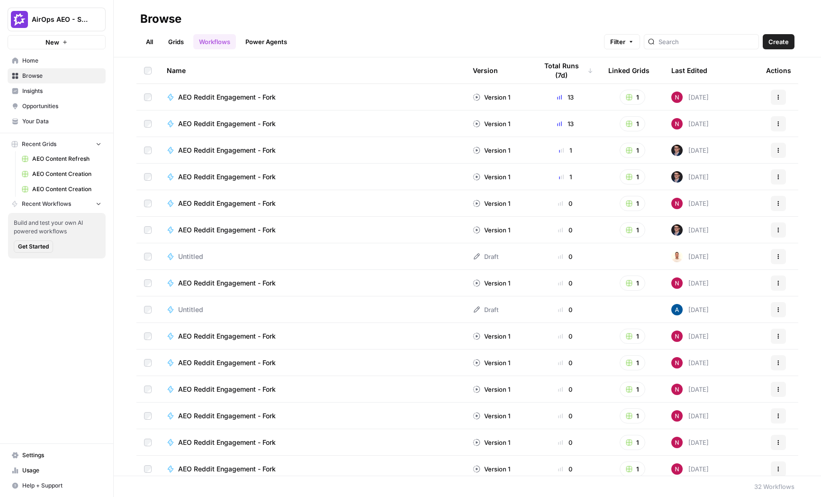
click at [245, 222] on td "AEO Reddit Engagement - Fork" at bounding box center [312, 230] width 306 height 26
click at [248, 231] on span "AEO Reddit Engagement - Fork" at bounding box center [227, 229] width 98 height 9
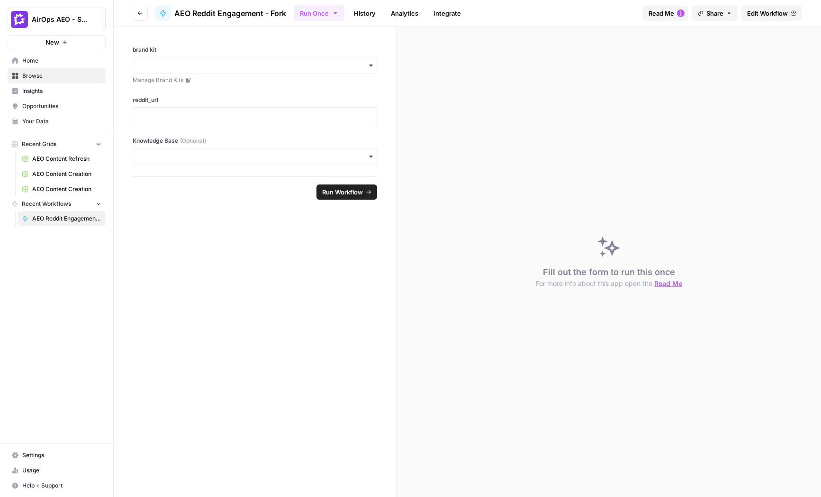
click at [755, 17] on span "Edit Workflow" at bounding box center [767, 13] width 41 height 9
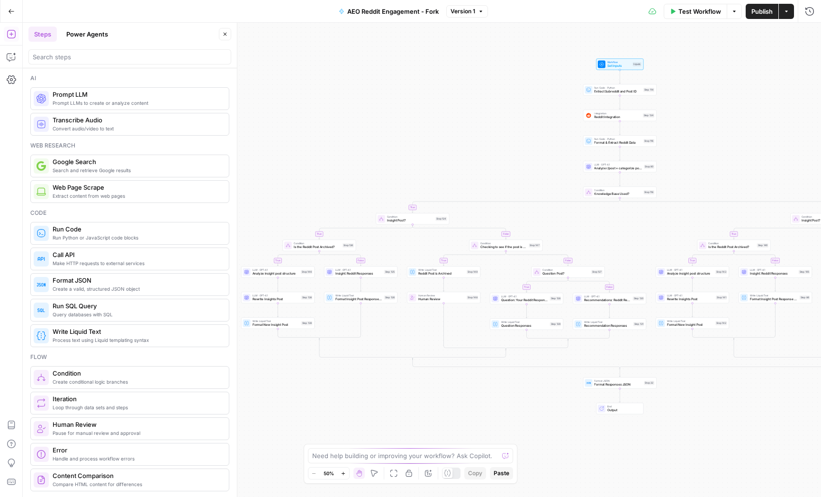
click at [88, 33] on button "Power Agents" at bounding box center [87, 34] width 53 height 15
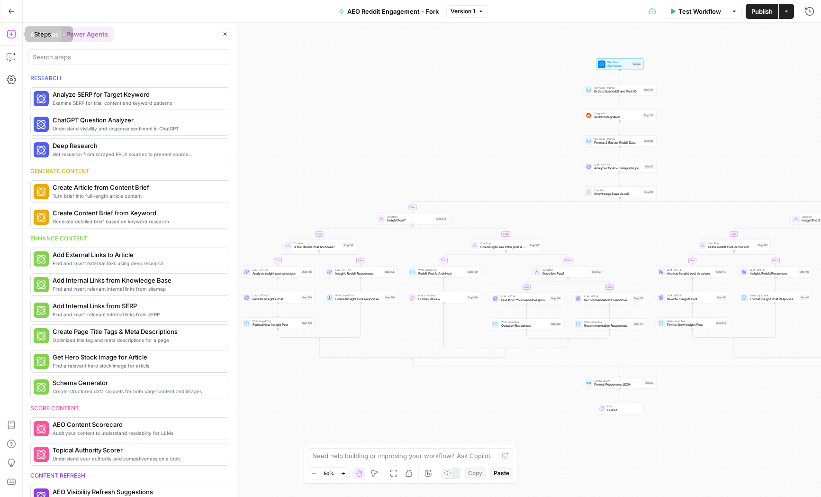
click at [10, 8] on icon "button" at bounding box center [11, 11] width 7 height 7
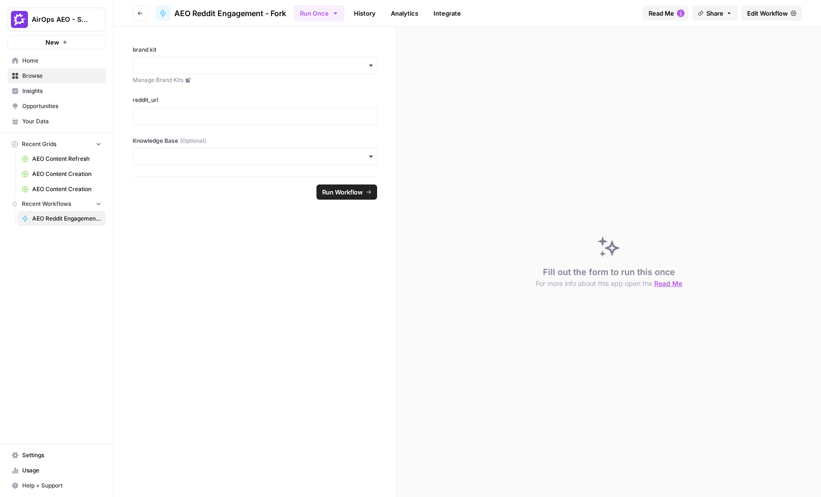
click at [45, 91] on span "Insights" at bounding box center [61, 91] width 79 height 9
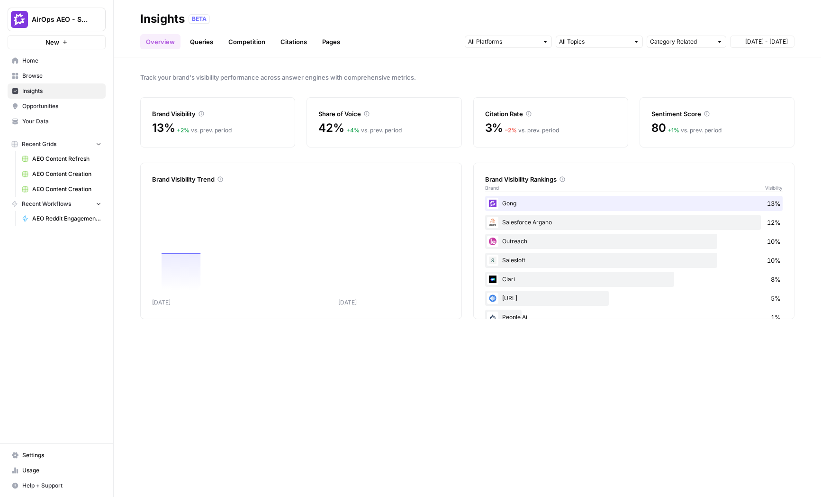
click at [41, 60] on span "Home" at bounding box center [61, 60] width 79 height 9
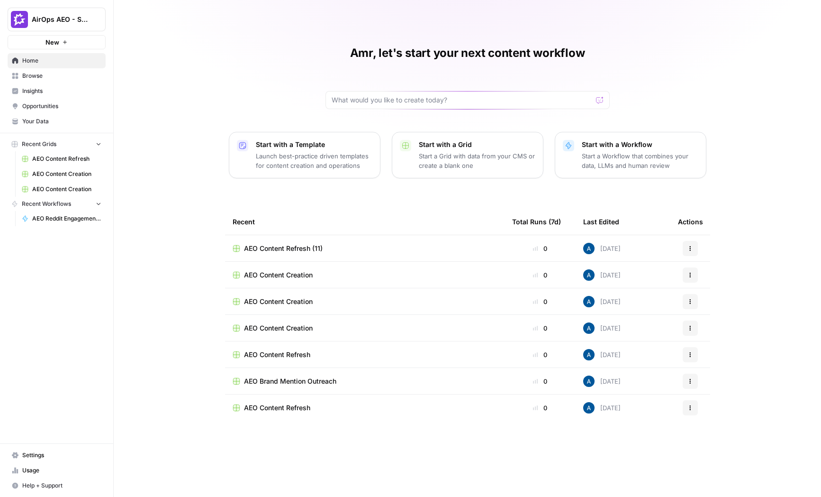
click at [278, 278] on span "AEO Content Creation" at bounding box center [278, 274] width 69 height 9
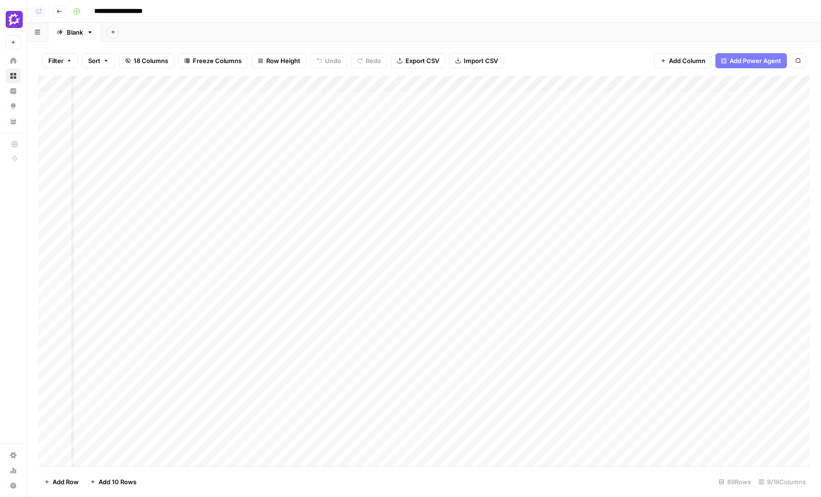
scroll to position [0, 339]
click at [64, 11] on button "Go back" at bounding box center [59, 11] width 12 height 12
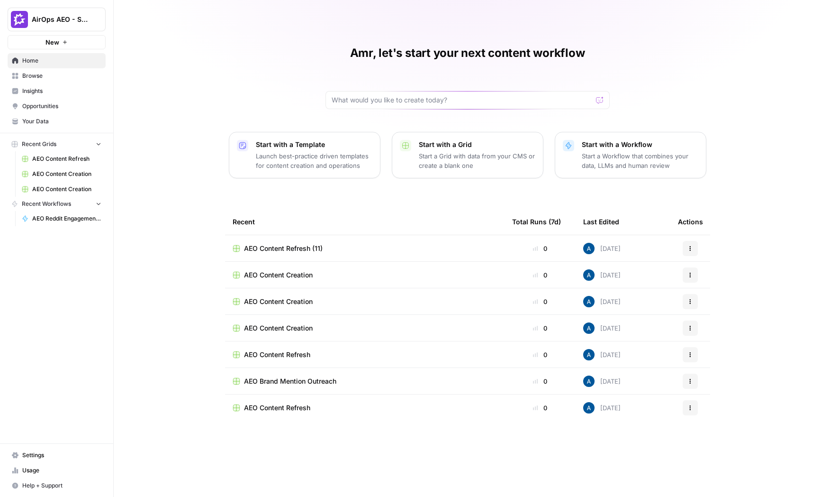
click at [303, 245] on span "AEO Content Refresh (11)" at bounding box center [283, 248] width 79 height 9
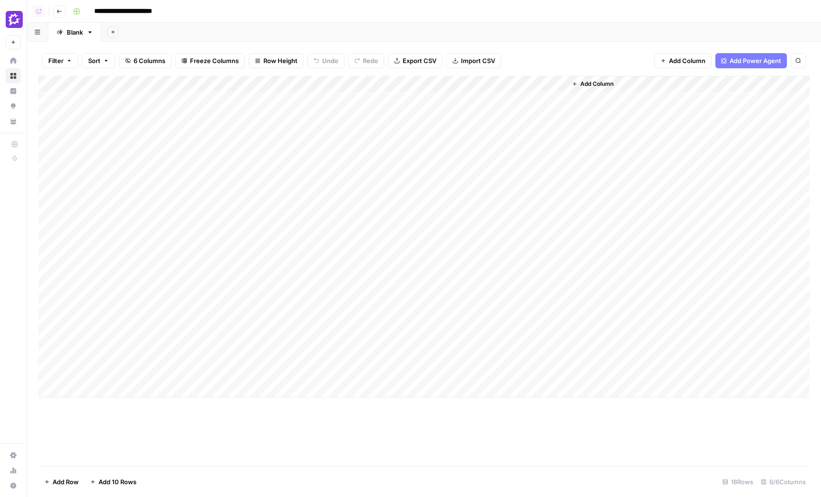
click at [261, 86] on div "Add Column" at bounding box center [424, 236] width 772 height 321
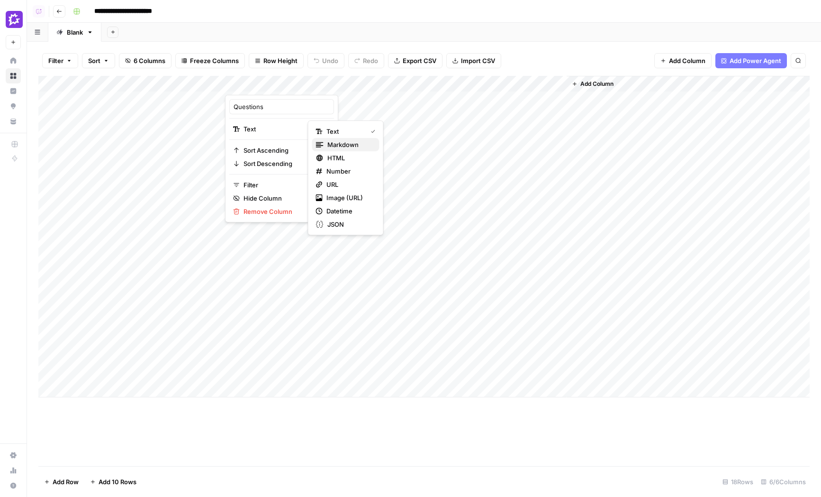
click at [341, 146] on span "Markdown" at bounding box center [349, 144] width 45 height 9
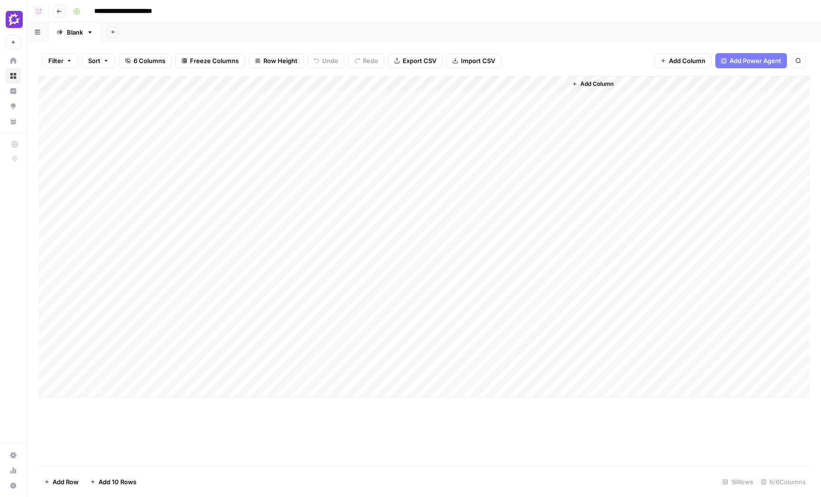
click at [275, 116] on div "Add Column" at bounding box center [424, 236] width 772 height 321
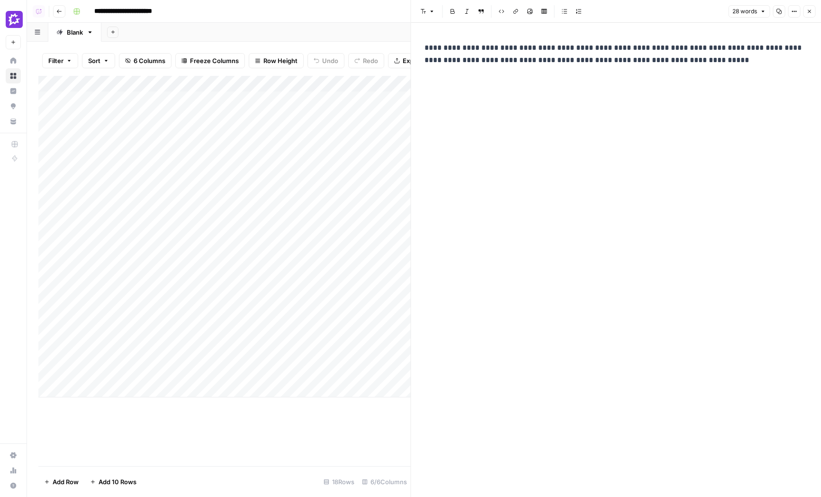
click at [548, 66] on div "**********" at bounding box center [616, 54] width 395 height 32
click at [510, 38] on div "**********" at bounding box center [616, 54] width 395 height 32
click at [509, 49] on p "**********" at bounding box center [617, 54] width 384 height 25
click at [512, 68] on div "**********" at bounding box center [616, 54] width 395 height 32
click at [517, 62] on p "**********" at bounding box center [617, 54] width 384 height 25
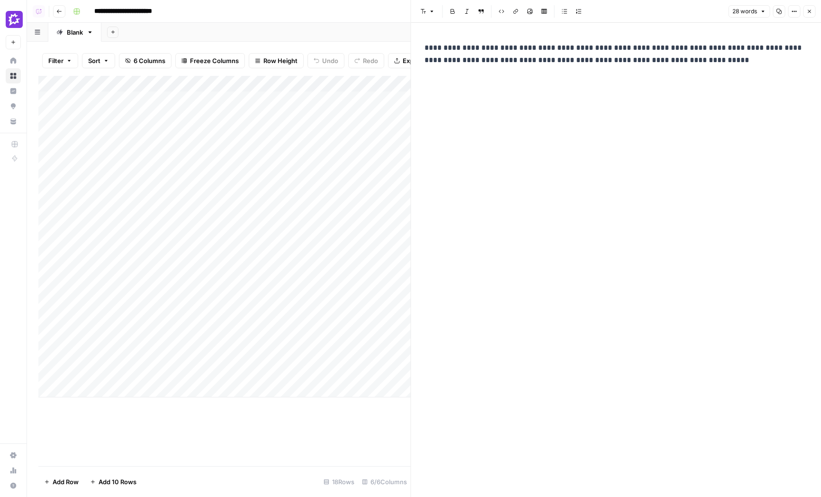
click at [505, 53] on p "**********" at bounding box center [617, 54] width 384 height 25
click at [817, 10] on header "Font style Bold Italic Block quote Code block Link Image Insert Table Bulleted …" at bounding box center [616, 11] width 410 height 23
click at [816, 14] on header "Font style Bold Italic Block quote Code block Link Image Insert Table Bulleted …" at bounding box center [616, 11] width 410 height 23
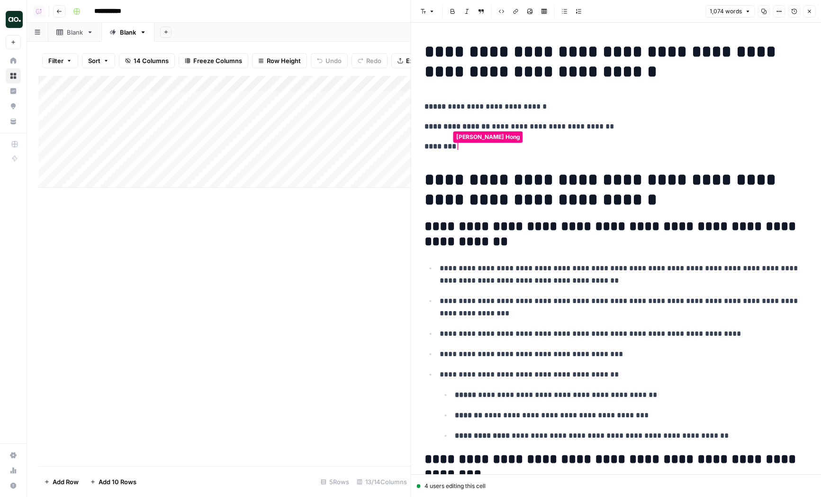
click at [497, 70] on h1 "**********" at bounding box center [617, 62] width 384 height 40
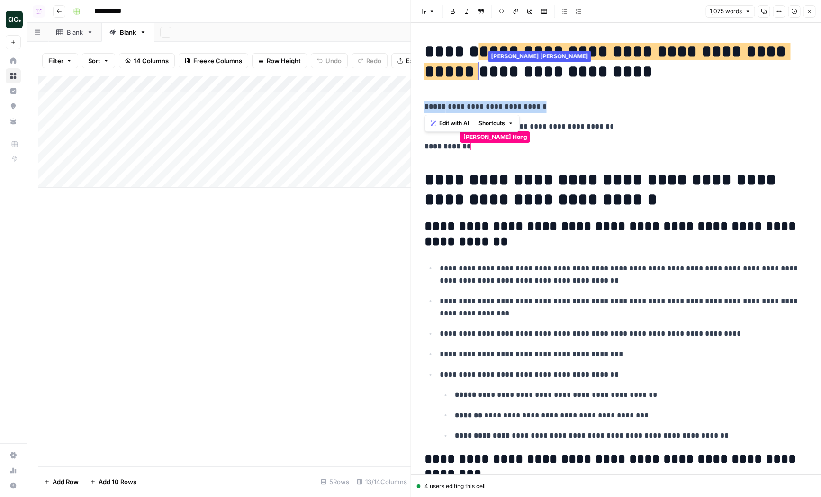
drag, startPoint x: 531, startPoint y: 105, endPoint x: 549, endPoint y: 117, distance: 22.0
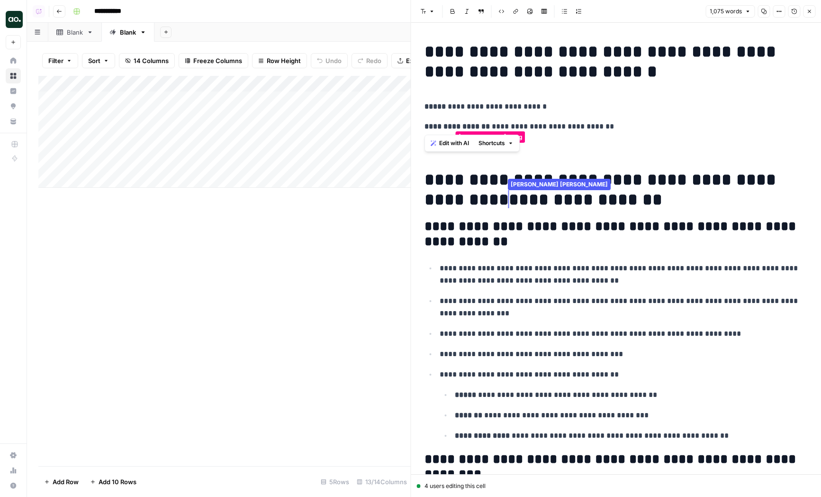
click at [570, 122] on p "**********" at bounding box center [617, 126] width 384 height 12
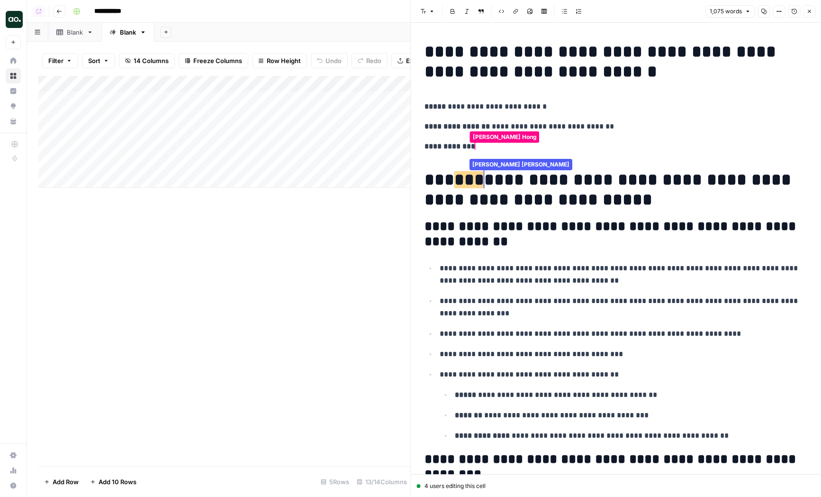
click at [798, 11] on button "Version History" at bounding box center [794, 11] width 12 height 12
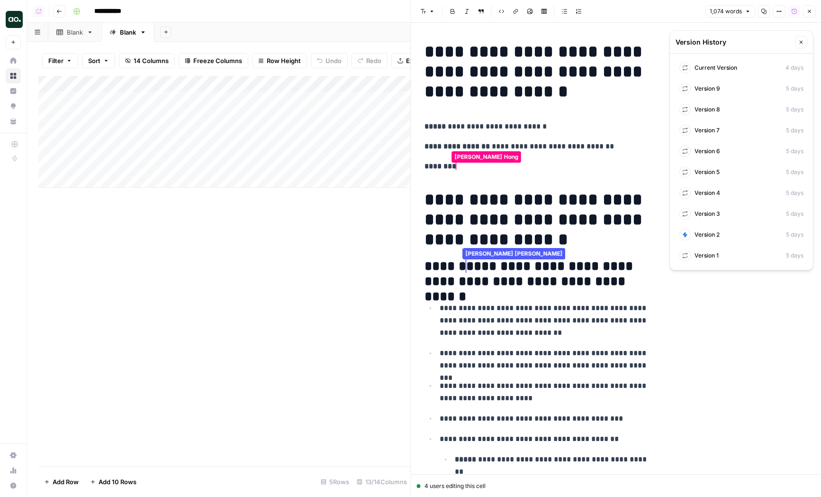
click at [803, 40] on icon "button" at bounding box center [802, 42] width 6 height 6
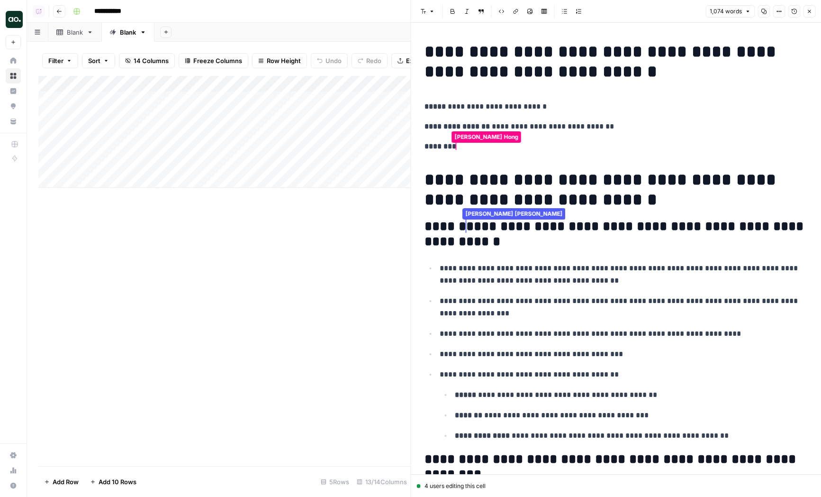
click at [564, 171] on h1 "**********" at bounding box center [617, 190] width 384 height 40
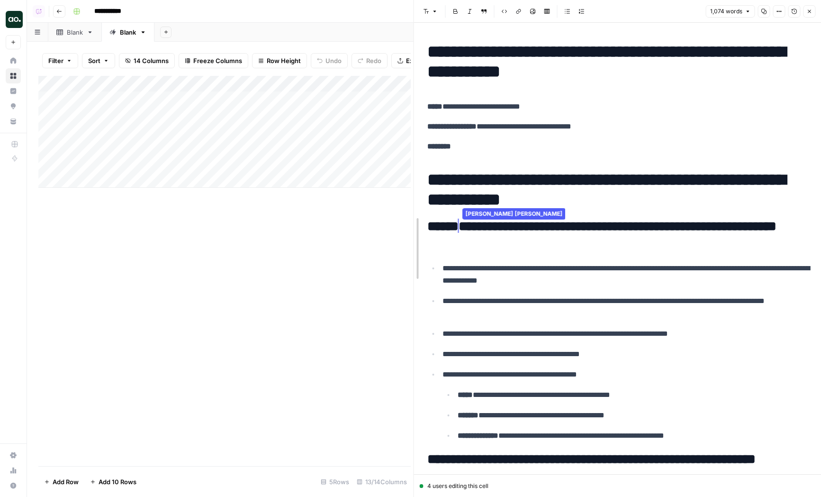
drag, startPoint x: 410, startPoint y: 104, endPoint x: 536, endPoint y: 105, distance: 126.1
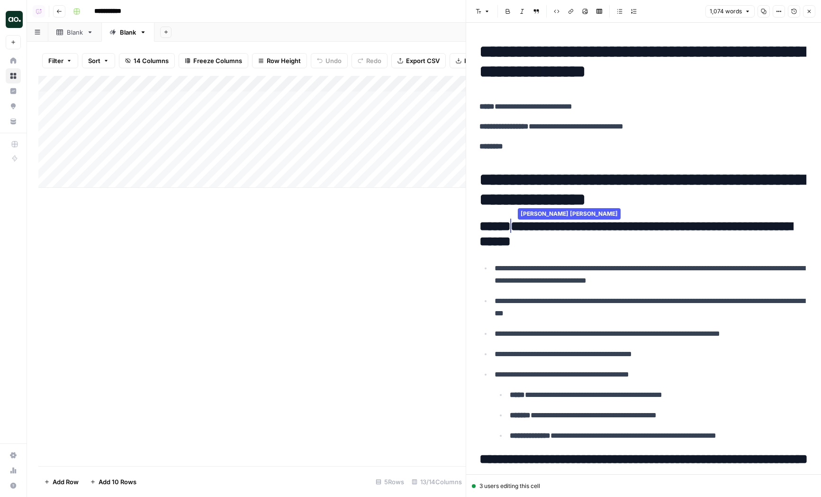
click at [554, 209] on h1 "**********" at bounding box center [644, 190] width 328 height 40
click at [810, 10] on icon "button" at bounding box center [809, 11] width 3 height 3
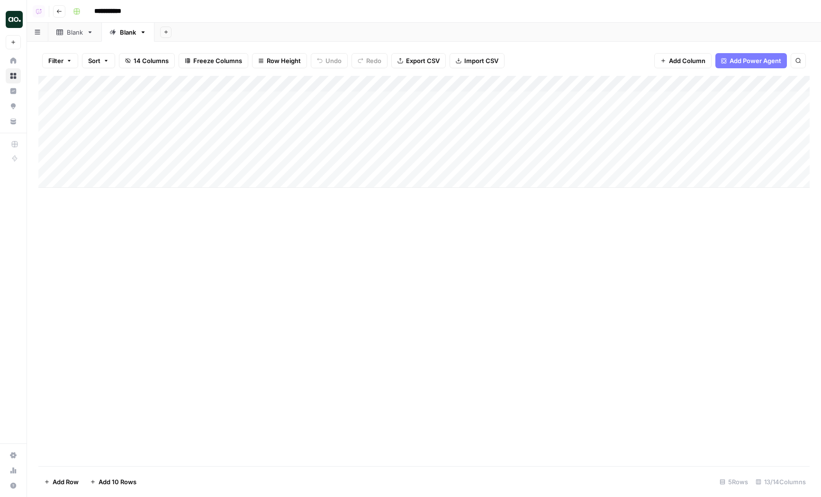
click at [55, 5] on button "Go back" at bounding box center [59, 11] width 12 height 12
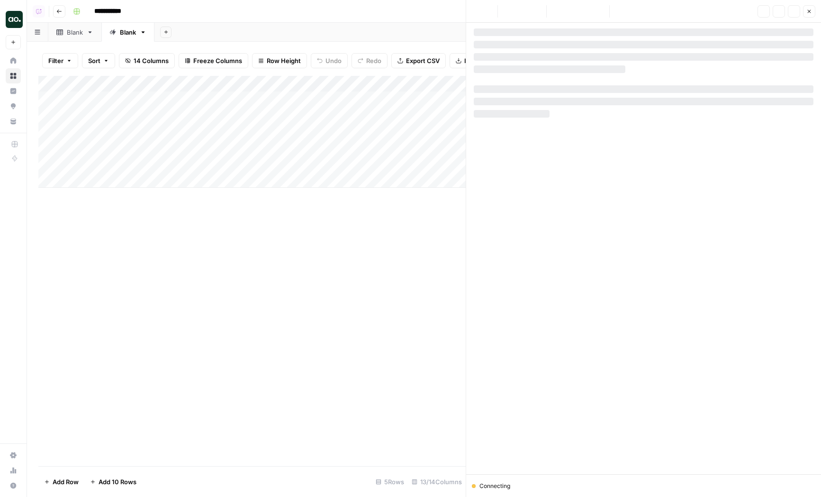
click at [16, 23] on img "Workspace: AirOps Builders" at bounding box center [14, 19] width 17 height 17
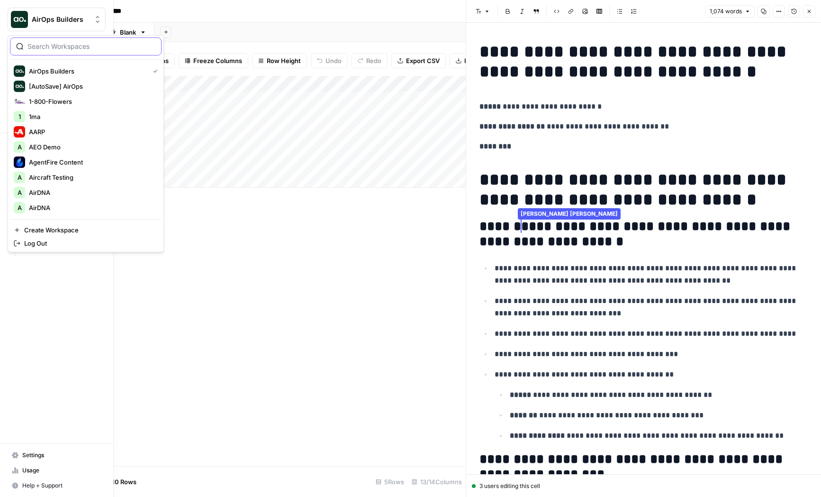
click at [52, 46] on input "search" at bounding box center [91, 46] width 128 height 9
type input "klavi"
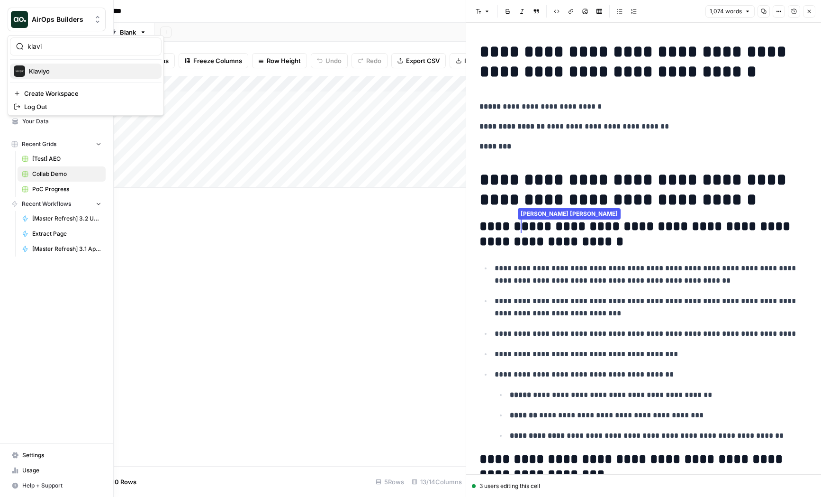
click at [51, 73] on span "Klaviyo" at bounding box center [91, 70] width 125 height 9
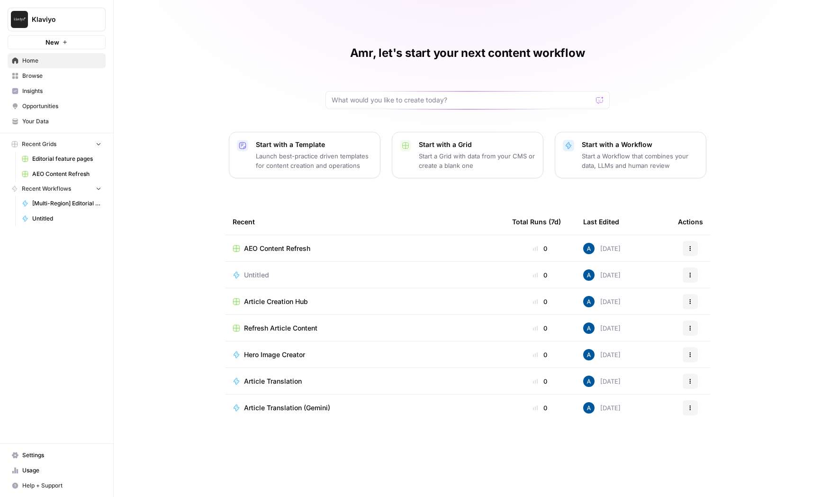
click at [66, 140] on button "Recent Grids" at bounding box center [57, 144] width 98 height 14
click at [45, 89] on span "Insights" at bounding box center [61, 91] width 79 height 9
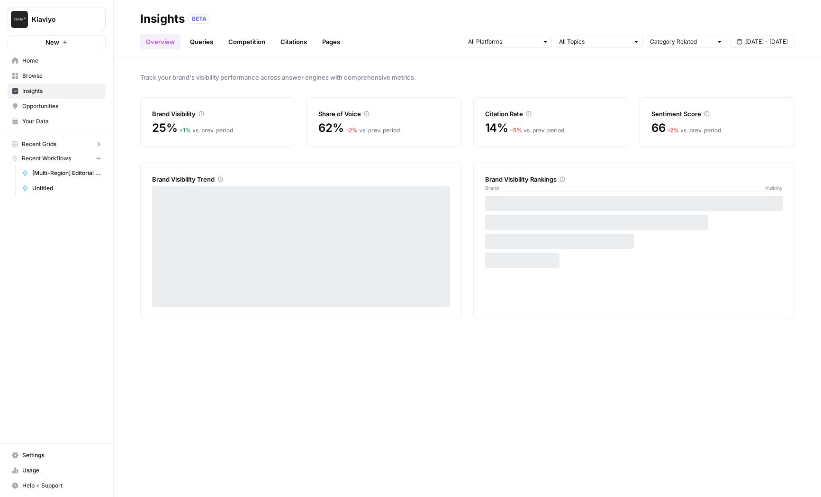
click at [59, 77] on span "Browse" at bounding box center [61, 76] width 79 height 9
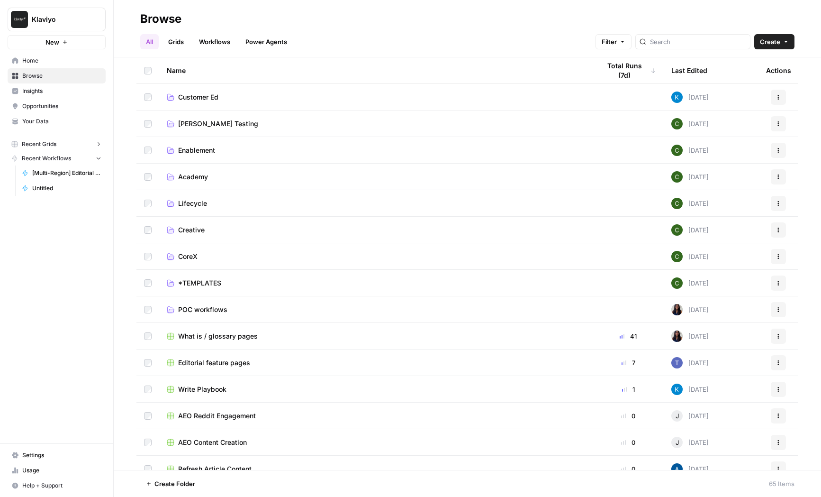
click at [58, 119] on span "Your Data" at bounding box center [61, 121] width 79 height 9
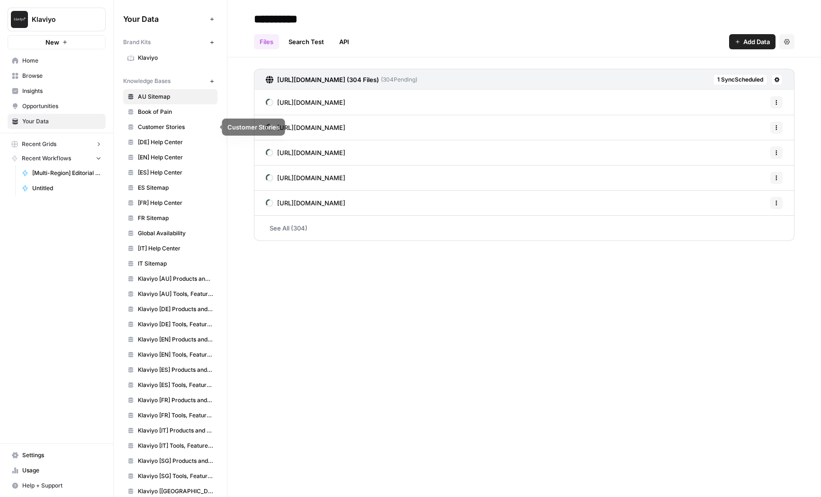
click at [159, 115] on span "Book of Pain" at bounding box center [175, 112] width 75 height 9
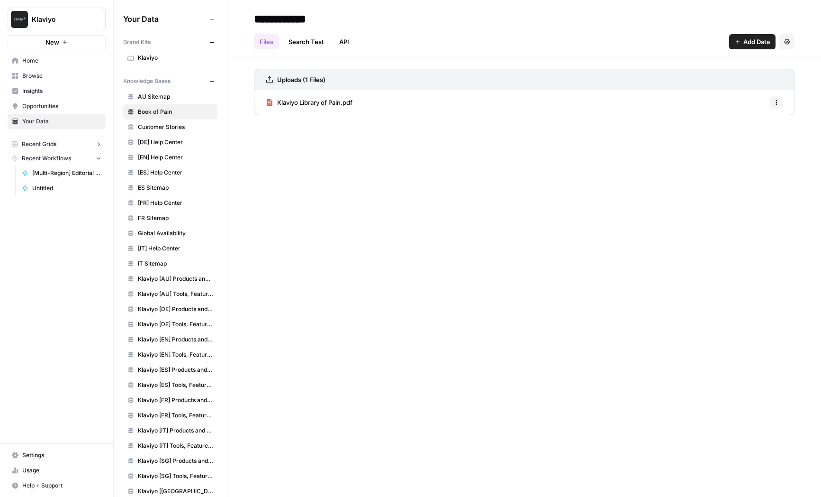
click at [170, 135] on link "[DE] Help Center" at bounding box center [170, 142] width 94 height 15
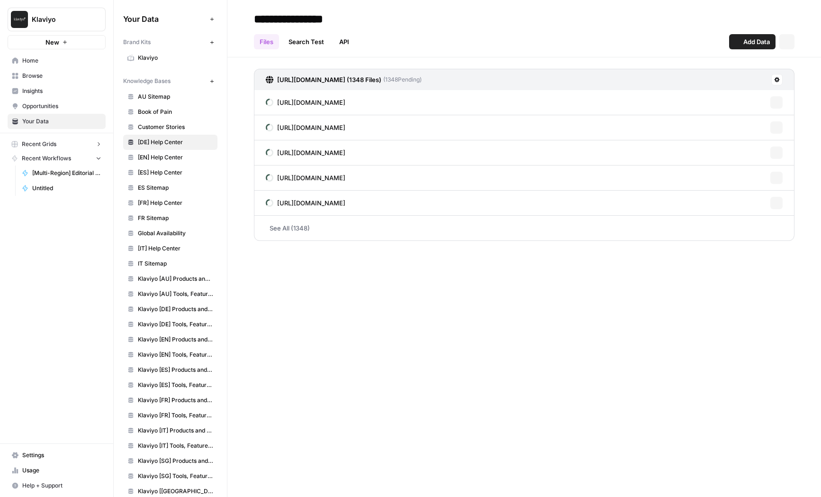
click at [175, 127] on span "Customer Stories" at bounding box center [175, 127] width 75 height 9
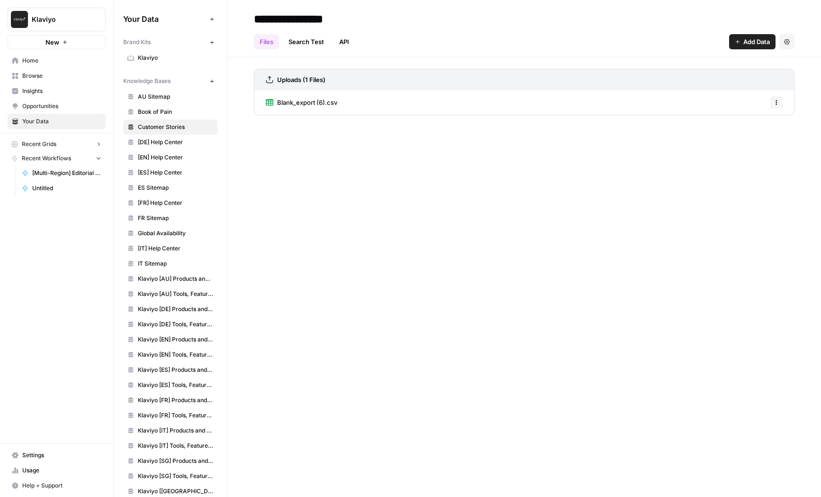
click at [160, 182] on link "ES Sitemap" at bounding box center [170, 187] width 94 height 15
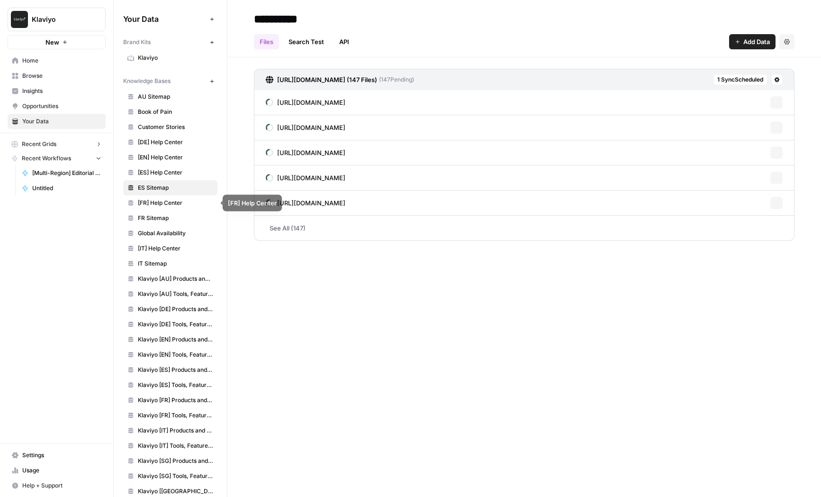
click at [165, 203] on span "[FR] Help Center" at bounding box center [175, 203] width 75 height 9
click at [160, 244] on span "[IT] Help Center" at bounding box center [175, 248] width 75 height 9
click at [163, 275] on span "Klaviyo [AU] Products and Solutions" at bounding box center [175, 278] width 75 height 9
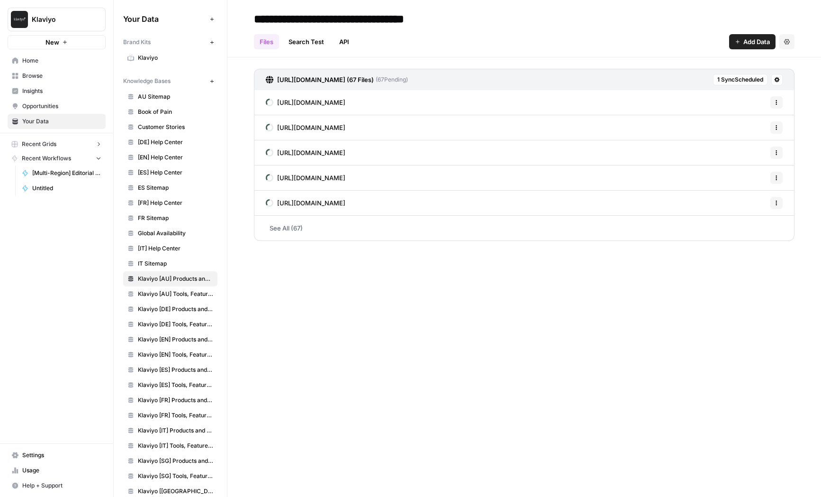
click at [165, 322] on span "Klaviyo [DE] Tools, Features, Marketing Resources, Glossary, Blogs" at bounding box center [175, 324] width 75 height 9
click at [160, 352] on span "Klaviyo [EN] Tools, Features, Marketing Resources, Glossary, Blogs" at bounding box center [175, 354] width 75 height 9
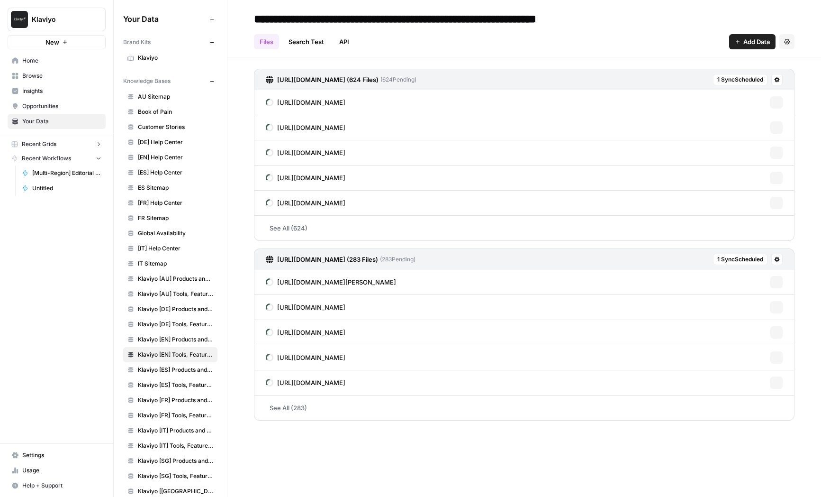
click at [168, 392] on link "Klaviyo [FR] Products and Solutions" at bounding box center [170, 399] width 94 height 15
